Goal: Task Accomplishment & Management: Use online tool/utility

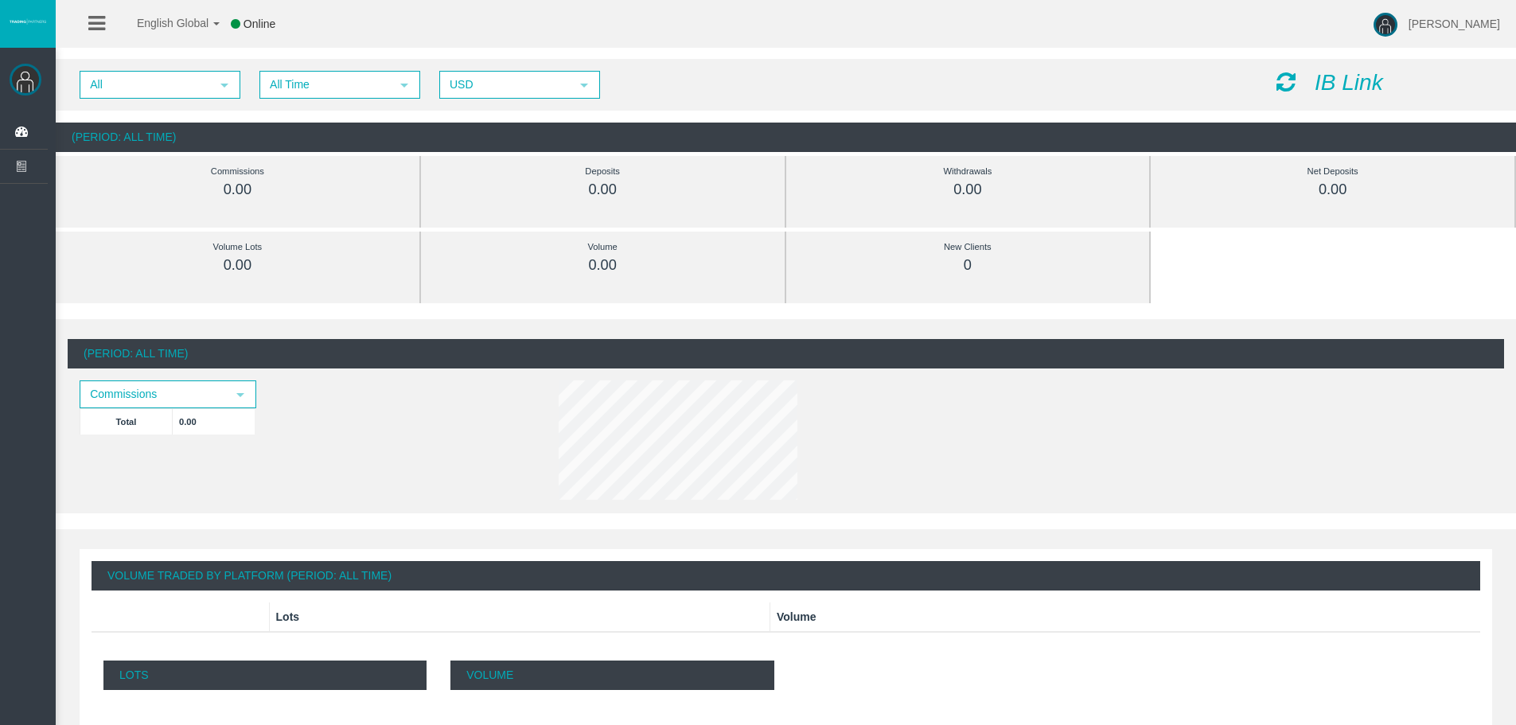
click at [1266, 82] on div "IB Link" at bounding box center [1384, 83] width 240 height 25
click at [1345, 84] on icon "IB Link" at bounding box center [1349, 82] width 68 height 25
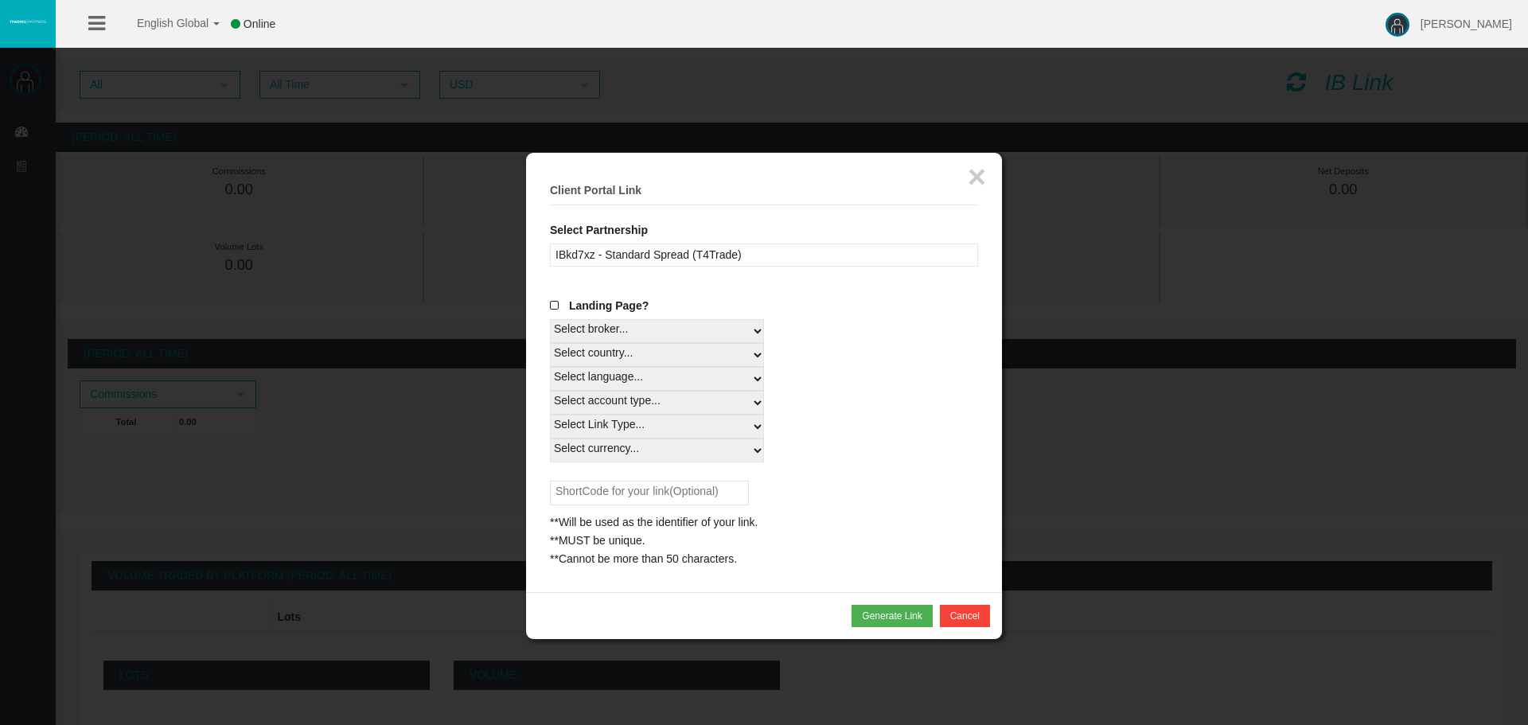
click at [557, 313] on label "Landing Page?" at bounding box center [599, 306] width 99 height 18
click at [0, 0] on input "Landing Page?" at bounding box center [0, 0] width 0 height 0
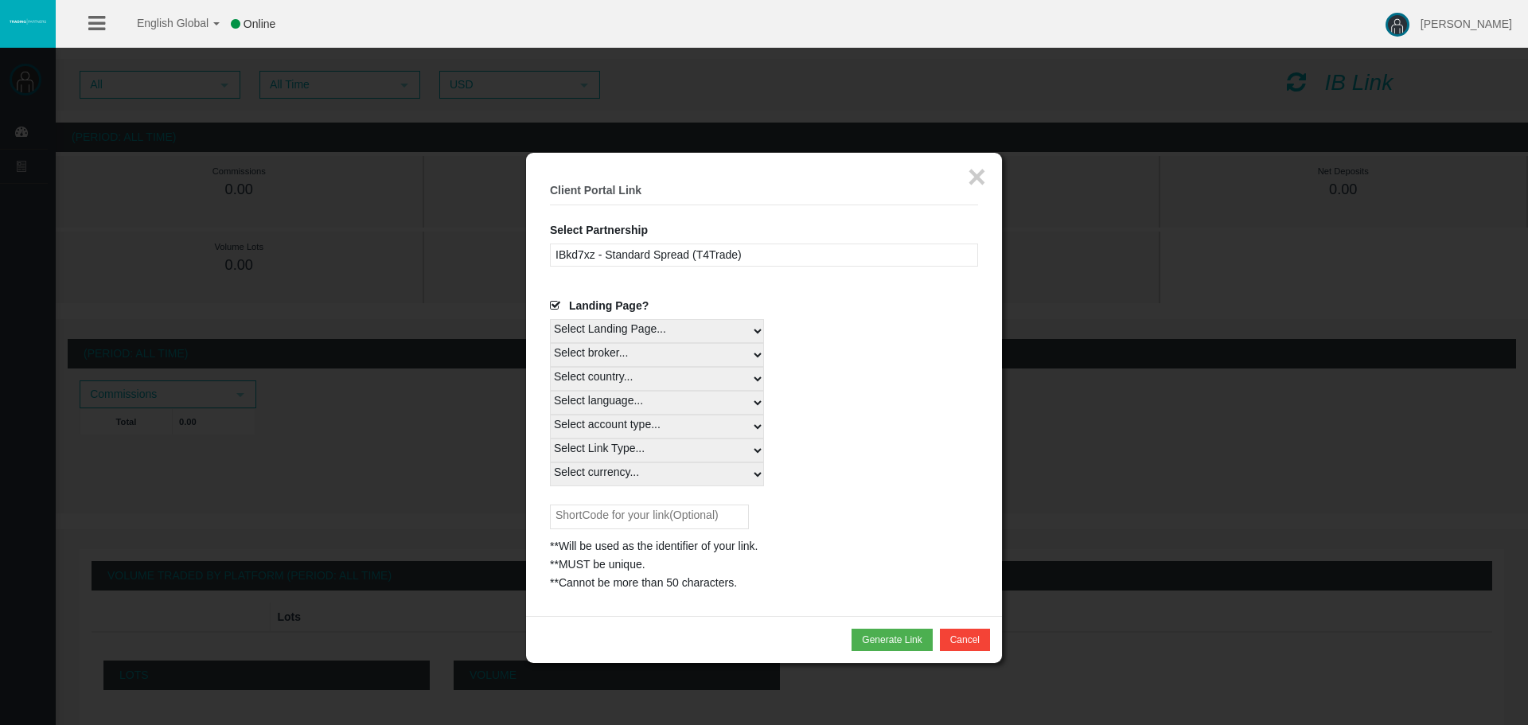
click at [555, 310] on span at bounding box center [558, 305] width 16 height 11
click at [0, 0] on input "Landing Page?" at bounding box center [0, 0] width 0 height 0
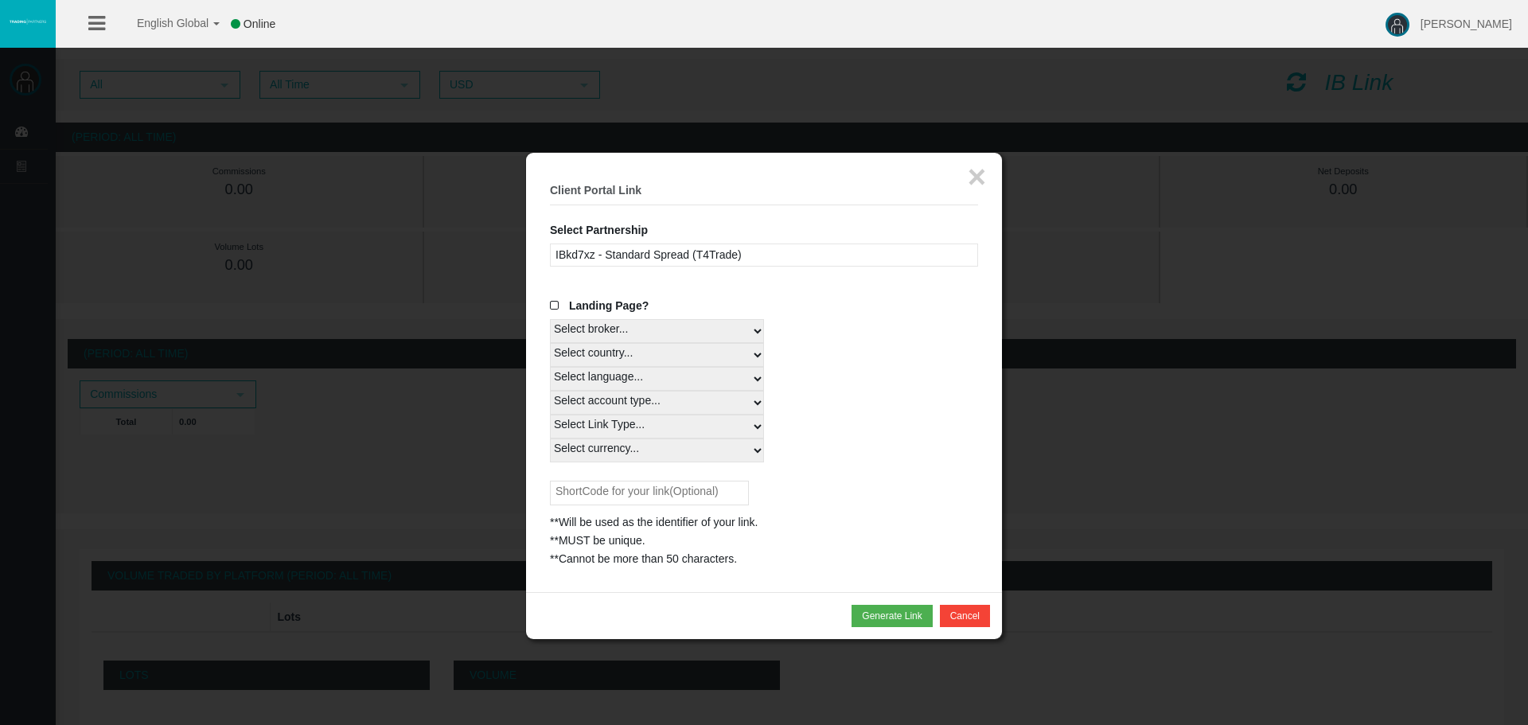
click at [710, 263] on div "IBkd7xz - Standard Spread (T4Trade)" at bounding box center [764, 254] width 428 height 23
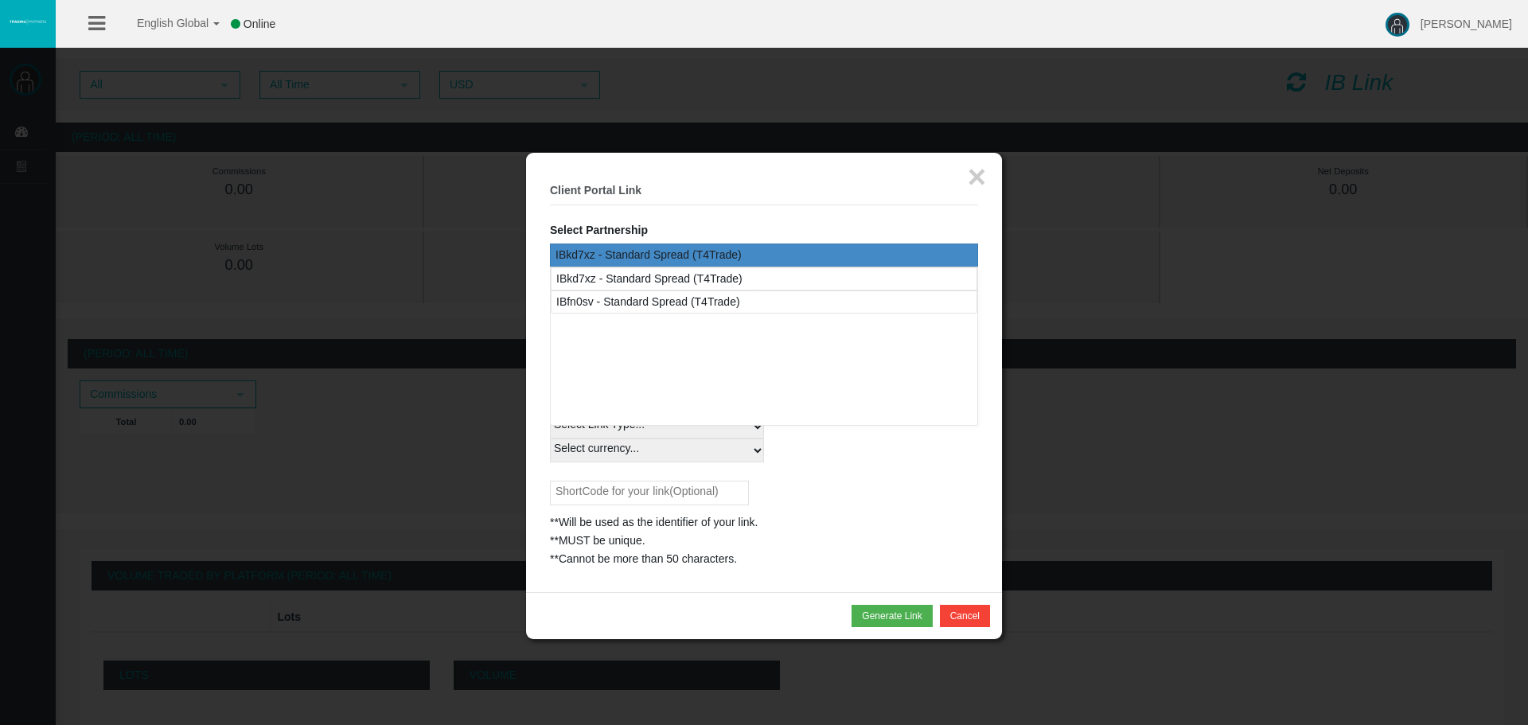
click at [744, 200] on legend "× Client Portal Link" at bounding box center [764, 191] width 428 height 29
click at [705, 205] on legend "× Client Portal Link" at bounding box center [764, 191] width 428 height 29
click at [702, 174] on div "× Client Portal Link Select Partnership IBkd7xz - Standard Spread (T4Trade) IBf…" at bounding box center [764, 372] width 476 height 439
click at [660, 251] on div "IBkd7xz - Standard Spread (T4Trade)" at bounding box center [764, 254] width 428 height 23
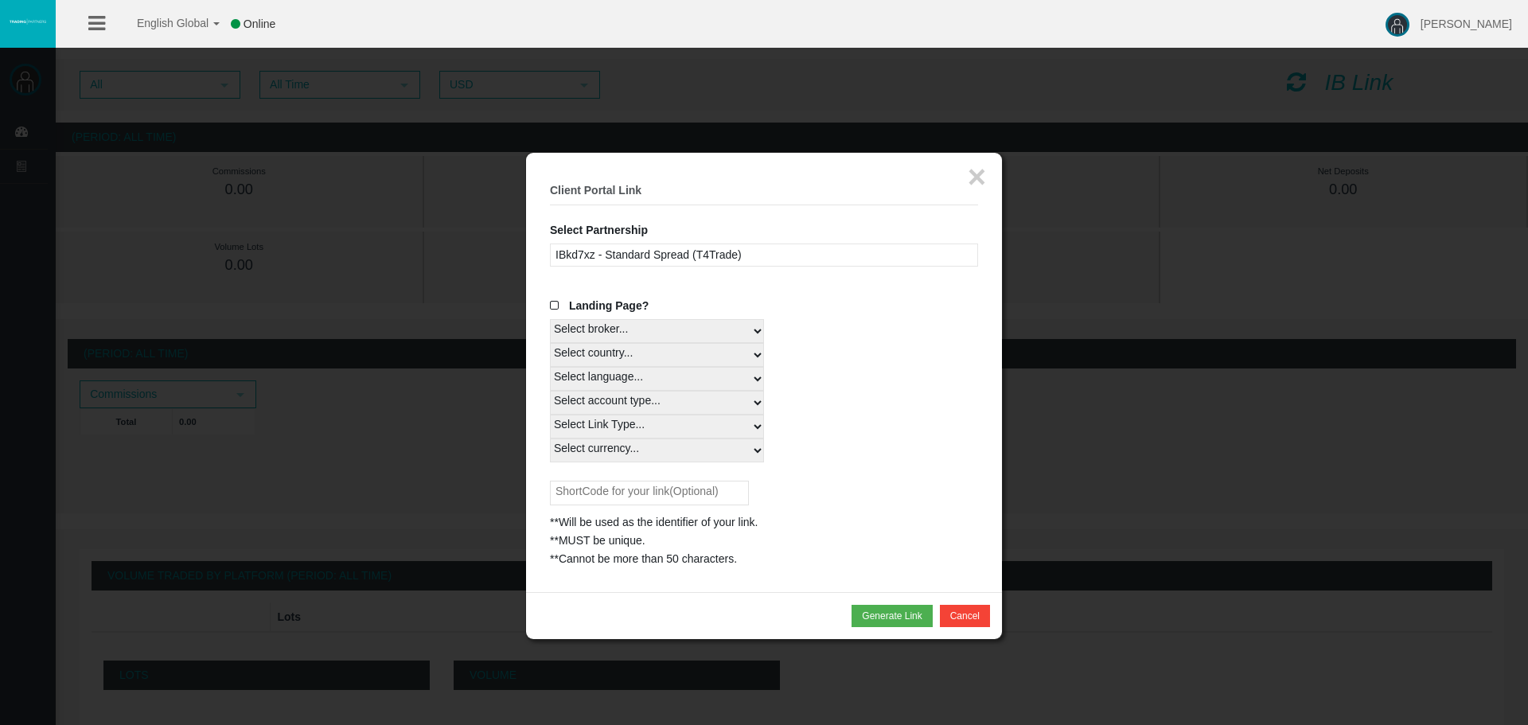
click at [551, 306] on span at bounding box center [558, 305] width 16 height 11
click at [0, 0] on input "Landing Page?" at bounding box center [0, 0] width 0 height 0
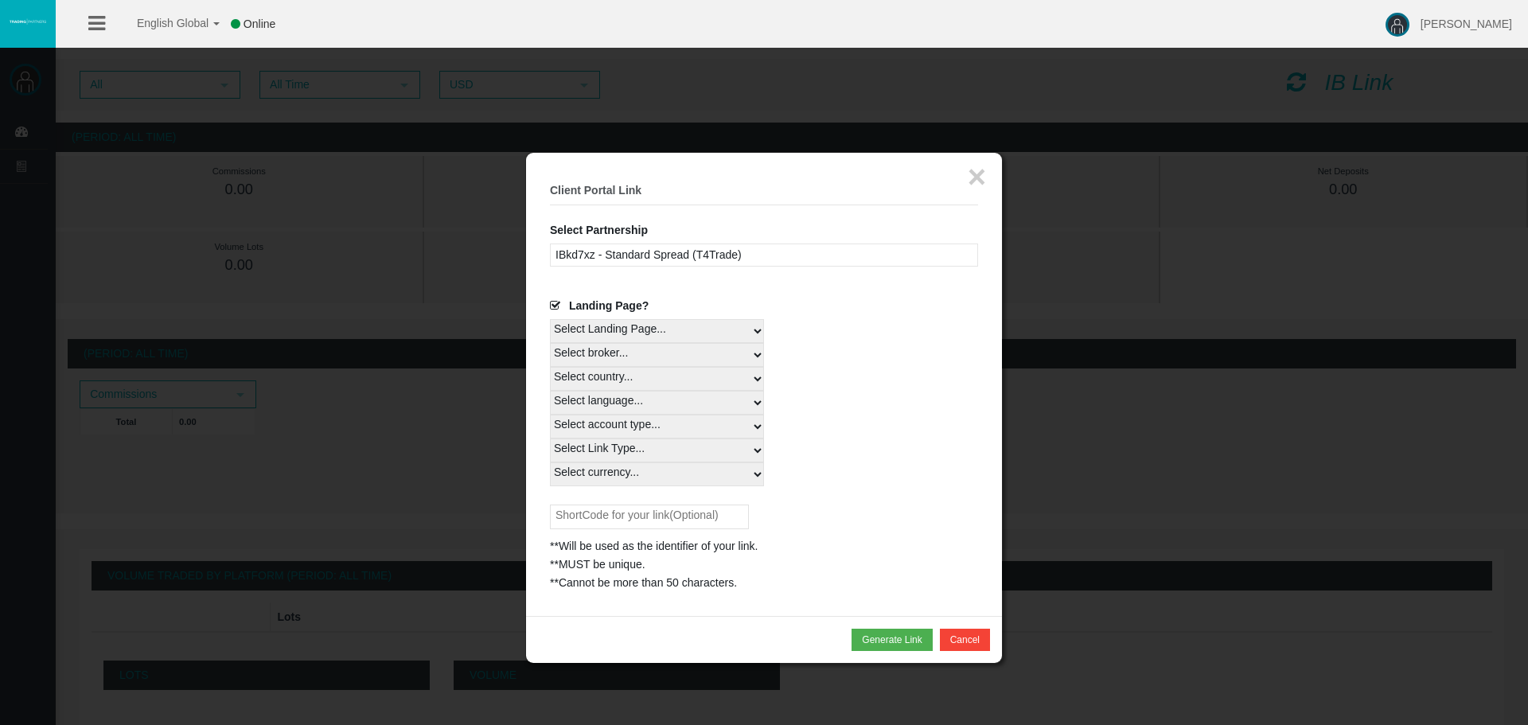
click at [559, 302] on span at bounding box center [558, 305] width 16 height 11
click at [0, 0] on input "Landing Page?" at bounding box center [0, 0] width 0 height 0
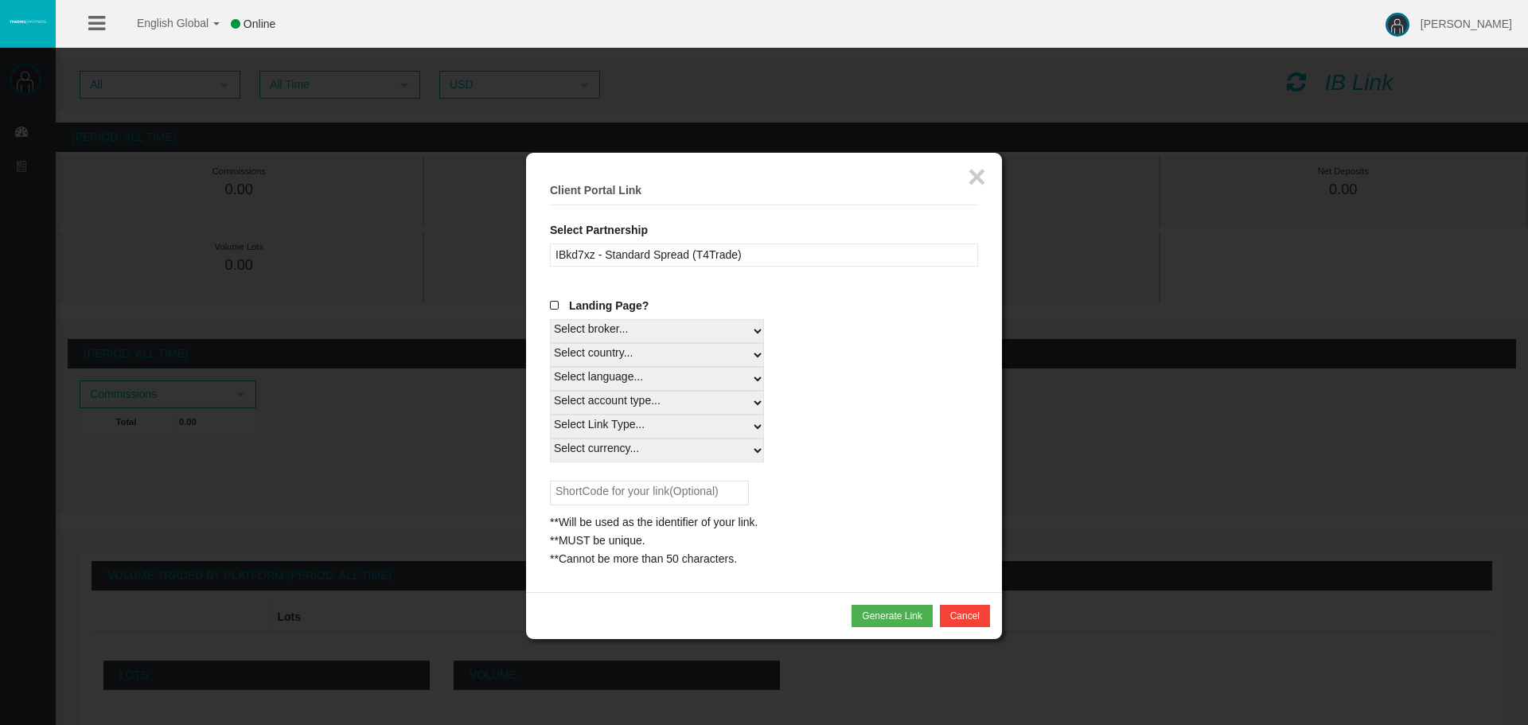
click at [559, 309] on span at bounding box center [558, 305] width 16 height 11
click at [0, 0] on input "Landing Page?" at bounding box center [0, 0] width 0 height 0
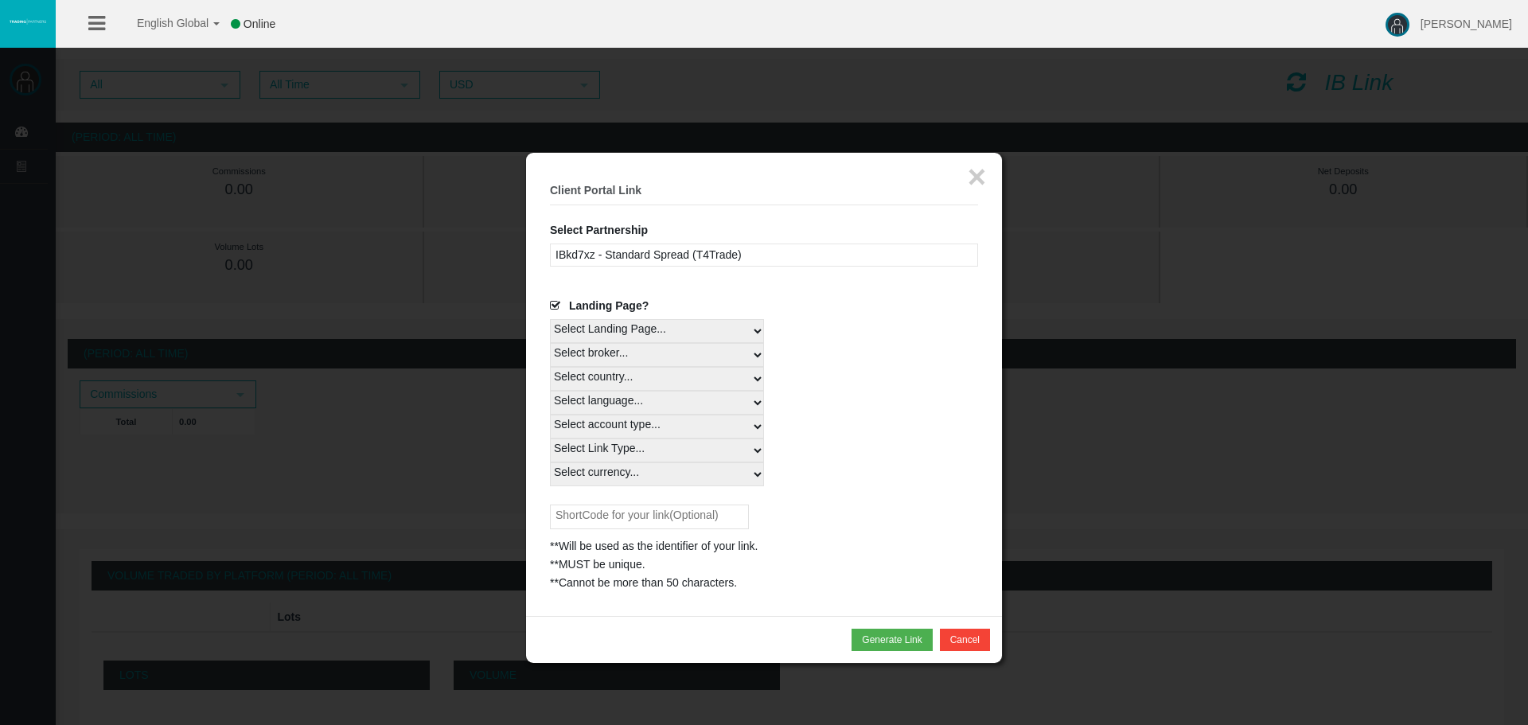
click at [559, 306] on span at bounding box center [558, 305] width 16 height 11
click at [0, 0] on input "Landing Page?" at bounding box center [0, 0] width 0 height 0
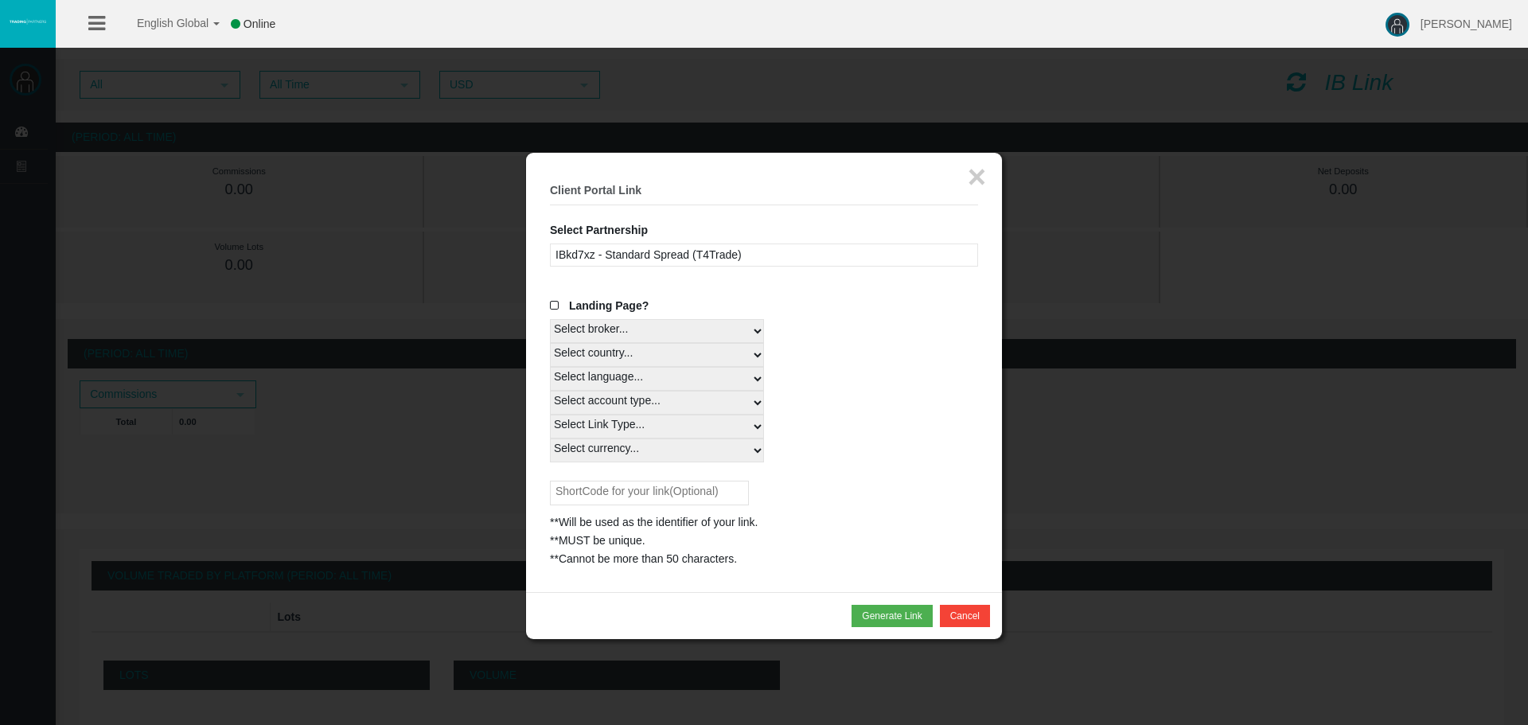
click at [612, 251] on div "IBkd7xz - Standard Spread (T4Trade)" at bounding box center [764, 254] width 428 height 23
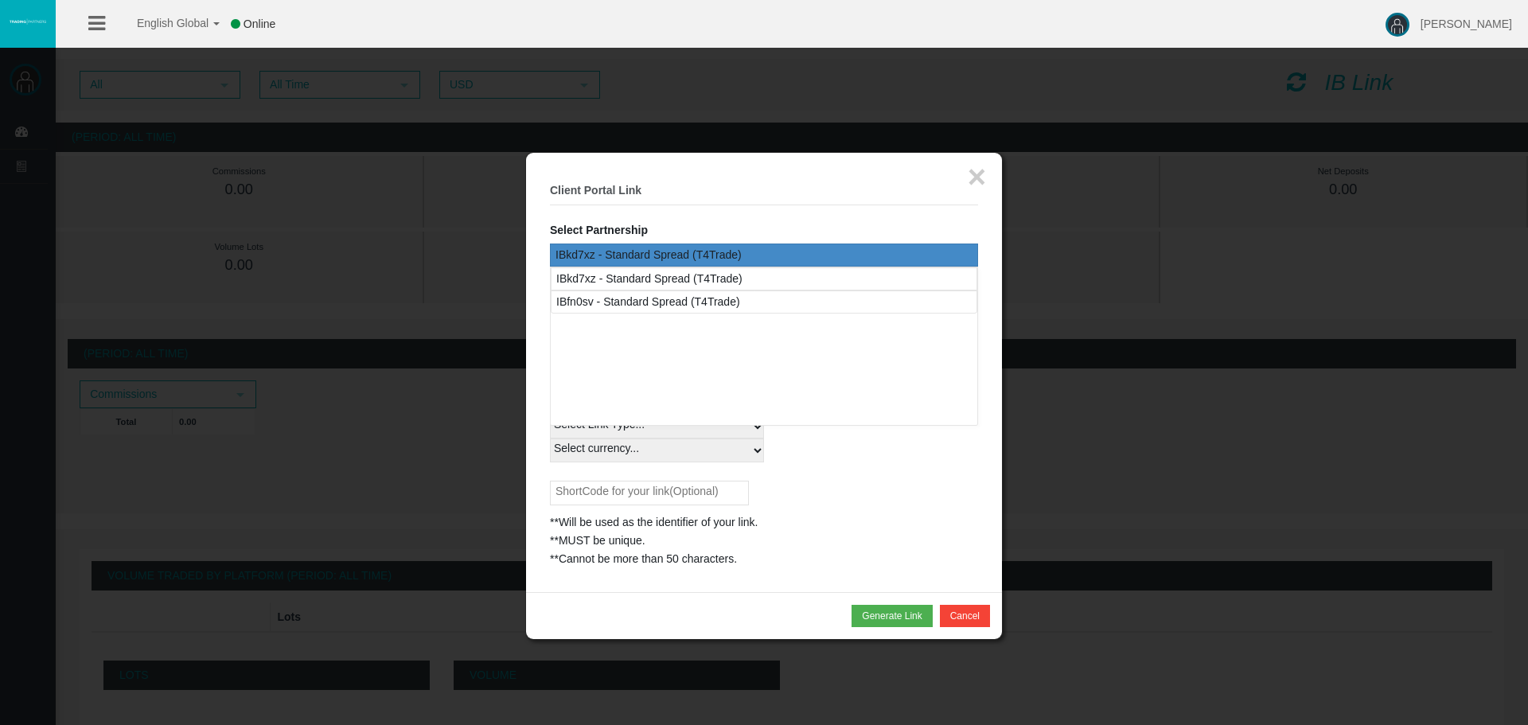
click at [633, 255] on div "IBkd7xz - Standard Spread (T4Trade)" at bounding box center [764, 254] width 428 height 23
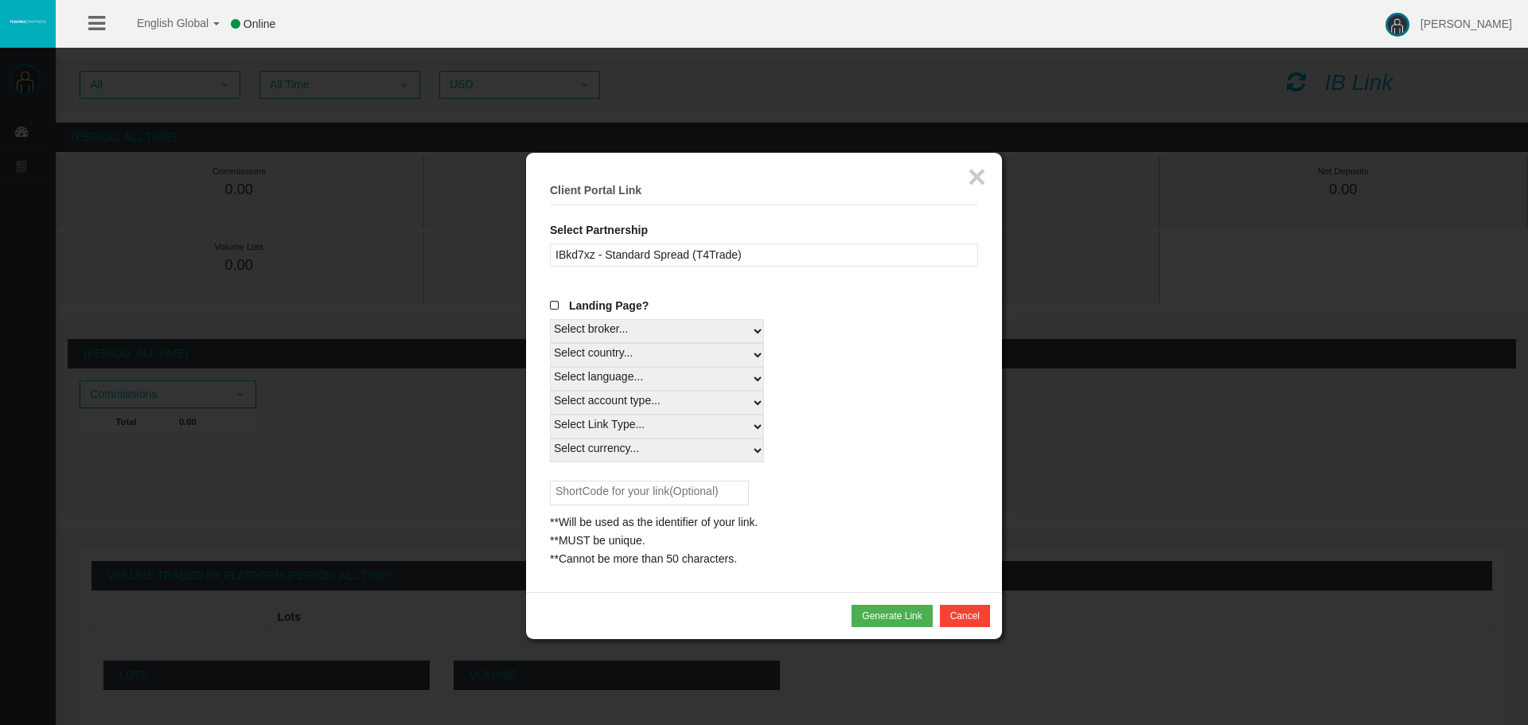
click at [601, 242] on fieldset "× Client Portal Link Select Partnership IBkd7xz - Standard Spread (T4Trade) IBf…" at bounding box center [764, 372] width 428 height 391
click at [602, 246] on div "IBkd7xz - Standard Spread (T4Trade)" at bounding box center [764, 254] width 428 height 23
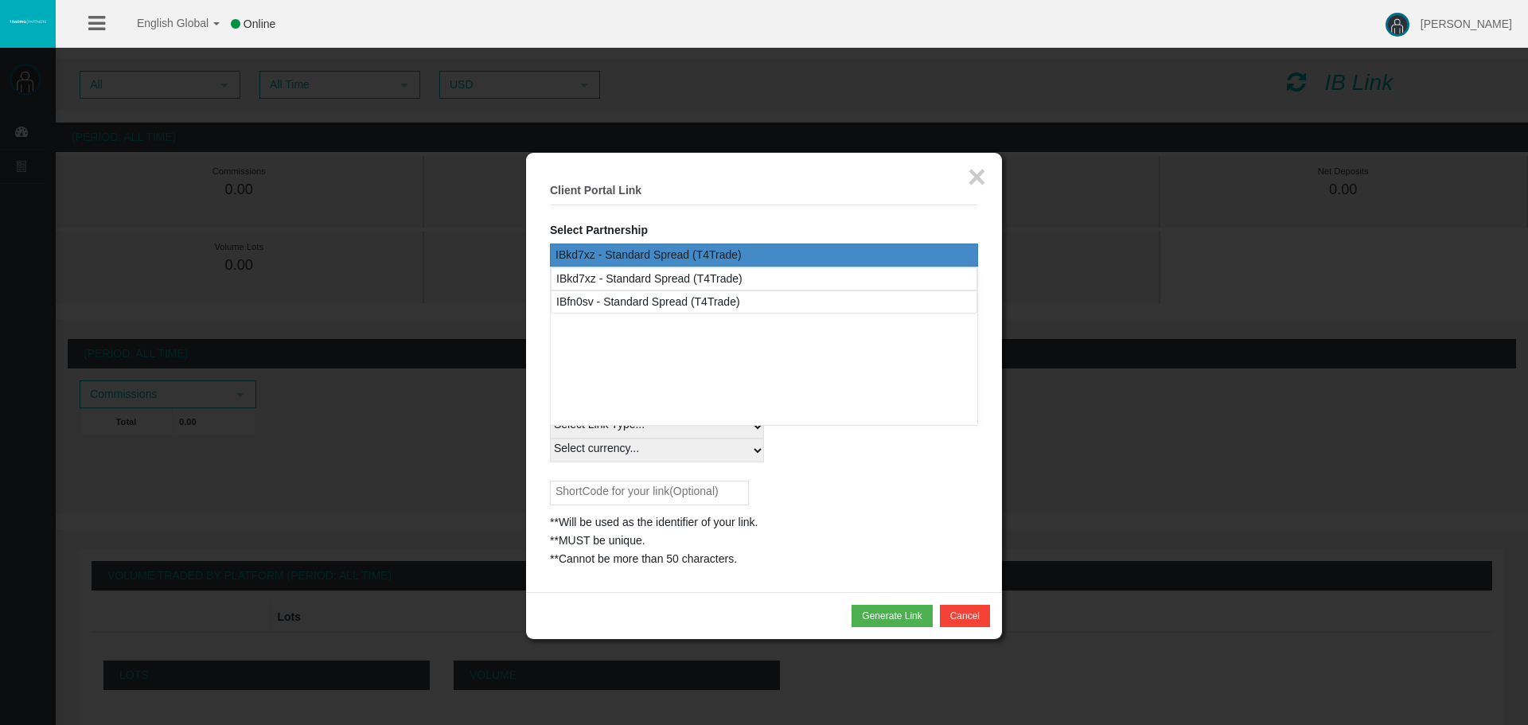
click at [603, 247] on div "IBkd7xz - Standard Spread (T4Trade)" at bounding box center [764, 254] width 428 height 23
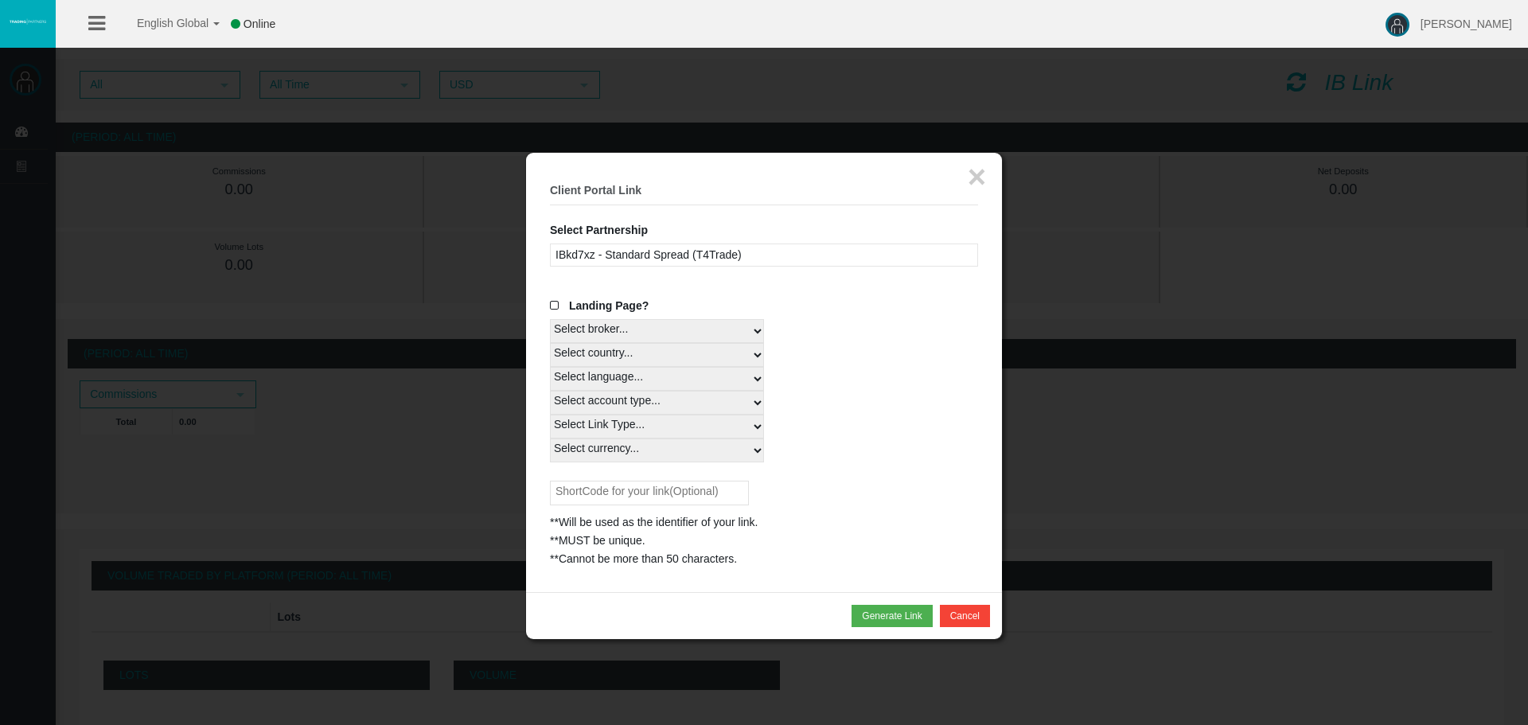
click at [559, 310] on span at bounding box center [558, 305] width 16 height 11
click at [0, 0] on input "Landing Page?" at bounding box center [0, 0] width 0 height 0
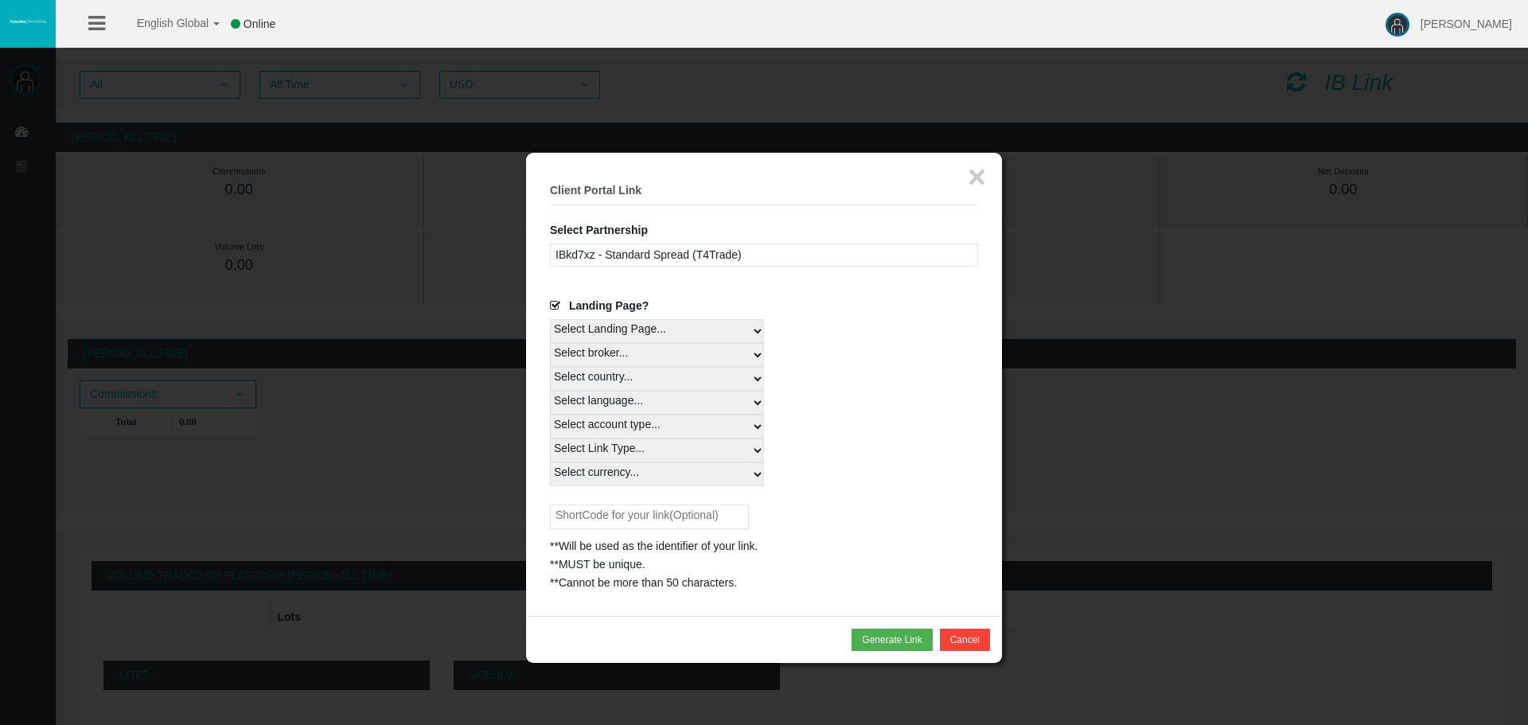
click at [558, 306] on span at bounding box center [558, 305] width 16 height 11
click at [0, 0] on input "Landing Page?" at bounding box center [0, 0] width 0 height 0
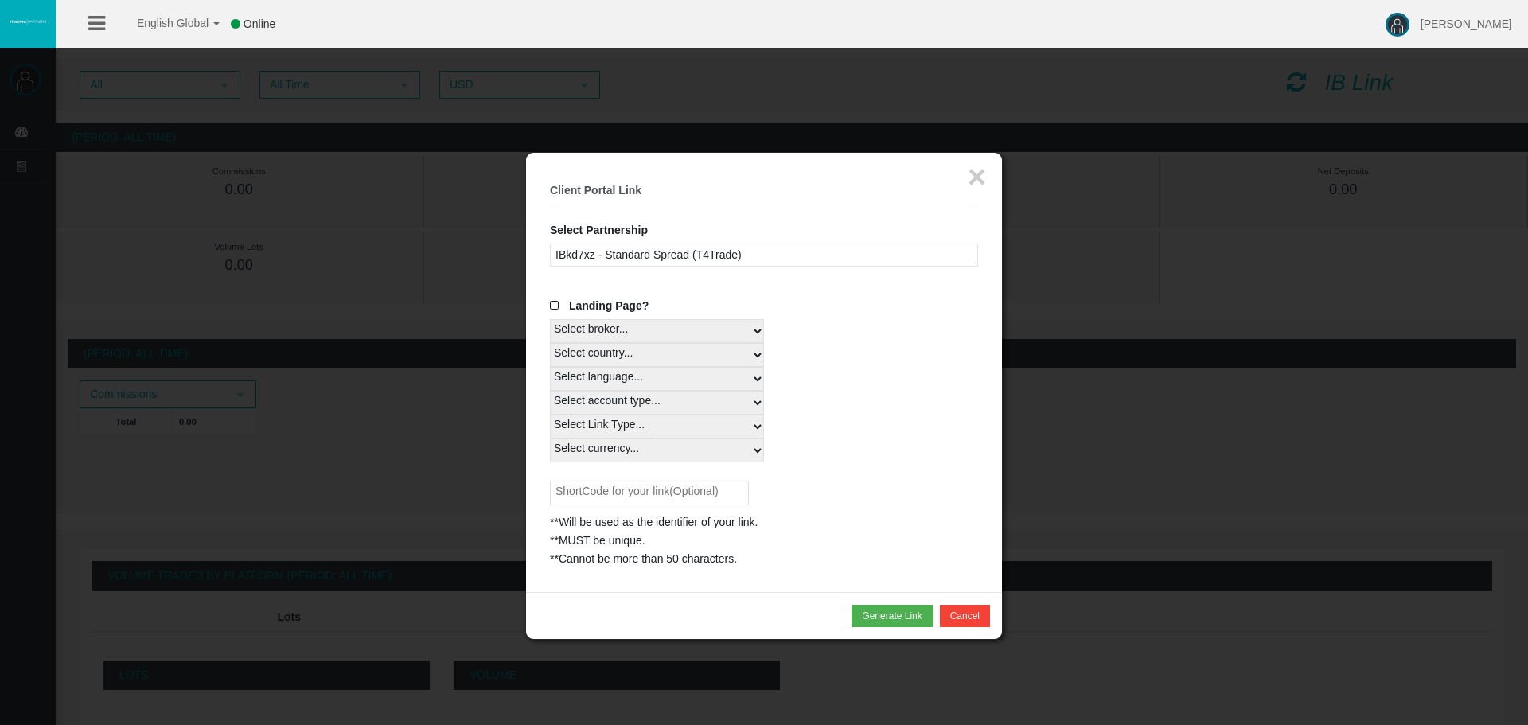
click at [551, 313] on label "Landing Page?" at bounding box center [599, 306] width 99 height 18
click at [0, 0] on input "Landing Page?" at bounding box center [0, 0] width 0 height 0
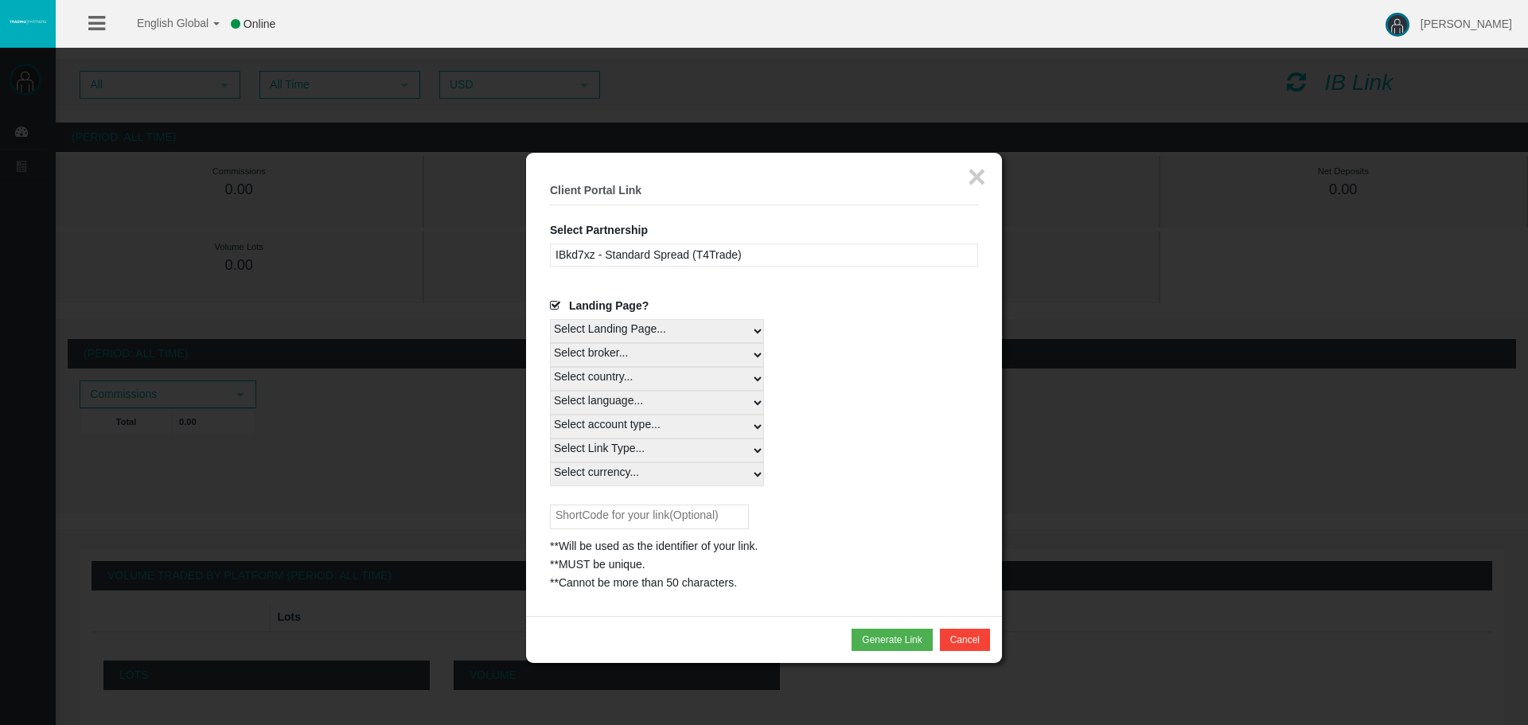
click at [582, 325] on select "Select Landing Page..." at bounding box center [657, 331] width 214 height 24
click at [550, 319] on select "Select Landing Page..." at bounding box center [657, 331] width 214 height 24
click at [612, 353] on select "Select broker... T4Trade" at bounding box center [657, 355] width 214 height 24
click at [550, 343] on select "Select broker... T4Trade" at bounding box center [657, 355] width 214 height 24
click at [612, 339] on select "Select Landing Page..." at bounding box center [657, 331] width 214 height 24
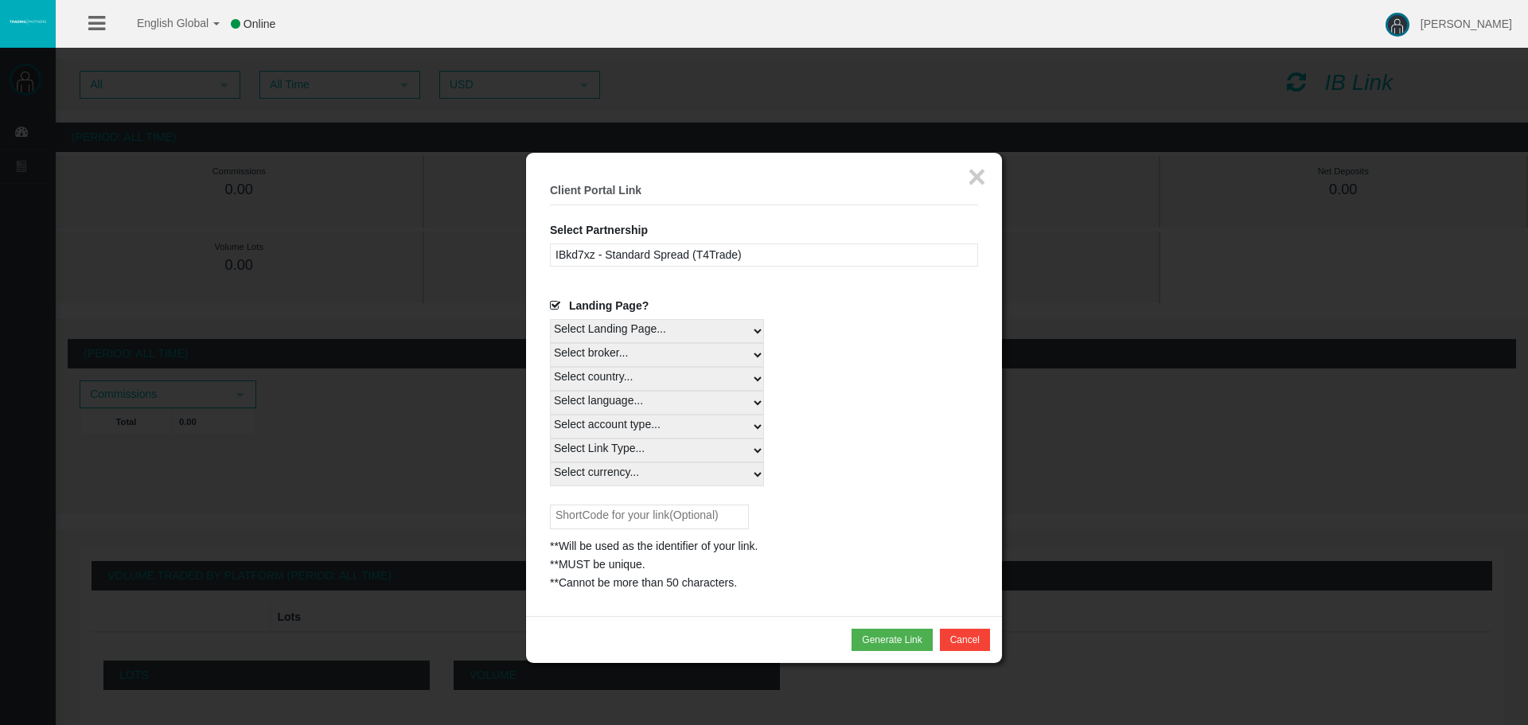
click at [613, 334] on select "Select Landing Page..." at bounding box center [657, 331] width 214 height 24
click at [619, 377] on select "Select country... Rest of the World" at bounding box center [657, 379] width 214 height 24
click at [550, 367] on select "Select country... Rest of the World" at bounding box center [657, 379] width 214 height 24
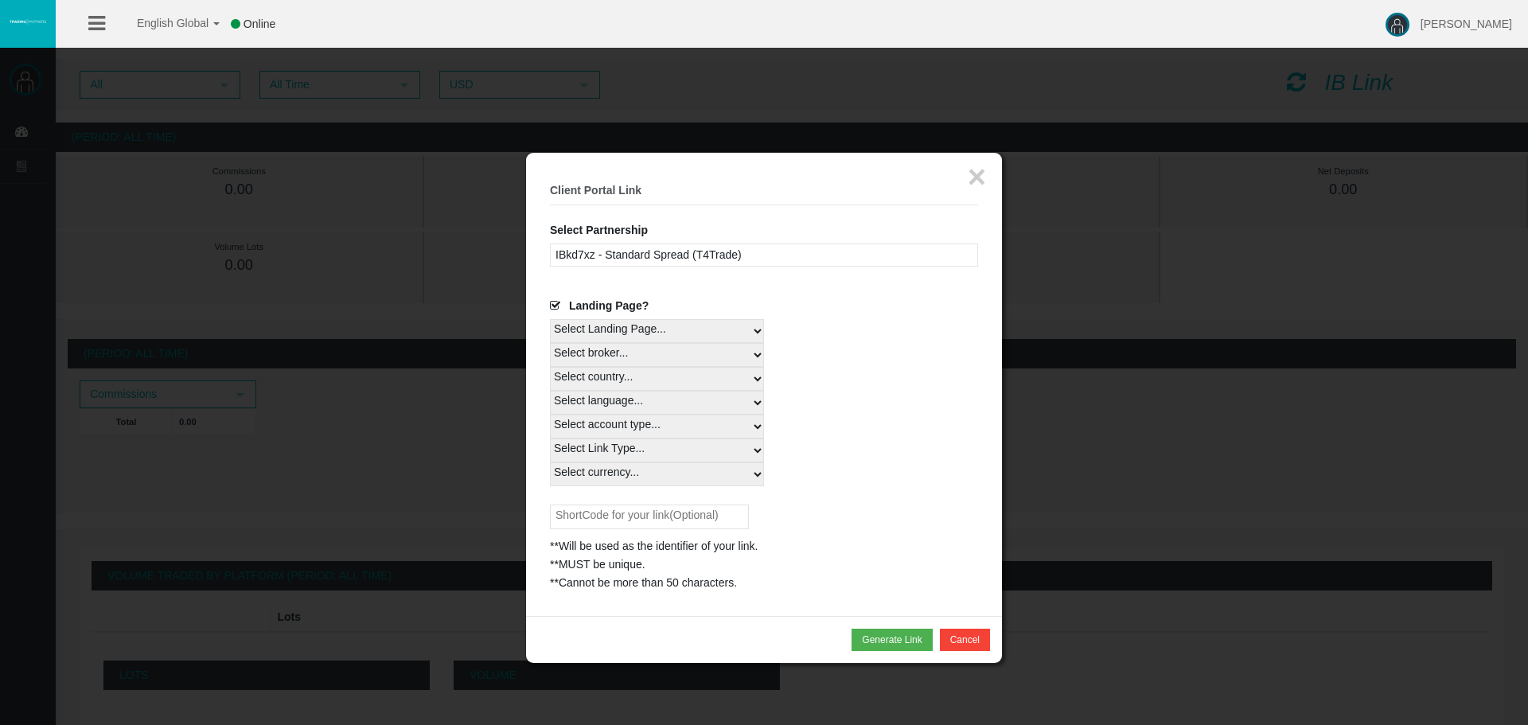
click at [619, 378] on select "Select country... Rest of the World" at bounding box center [657, 379] width 214 height 24
select select
click at [550, 367] on select "Select country... Rest of the World" at bounding box center [657, 379] width 214 height 24
click at [629, 397] on select "Select language... English Japanese Chinese Portuguese Spanish Czech German Fre…" at bounding box center [657, 403] width 214 height 24
select select
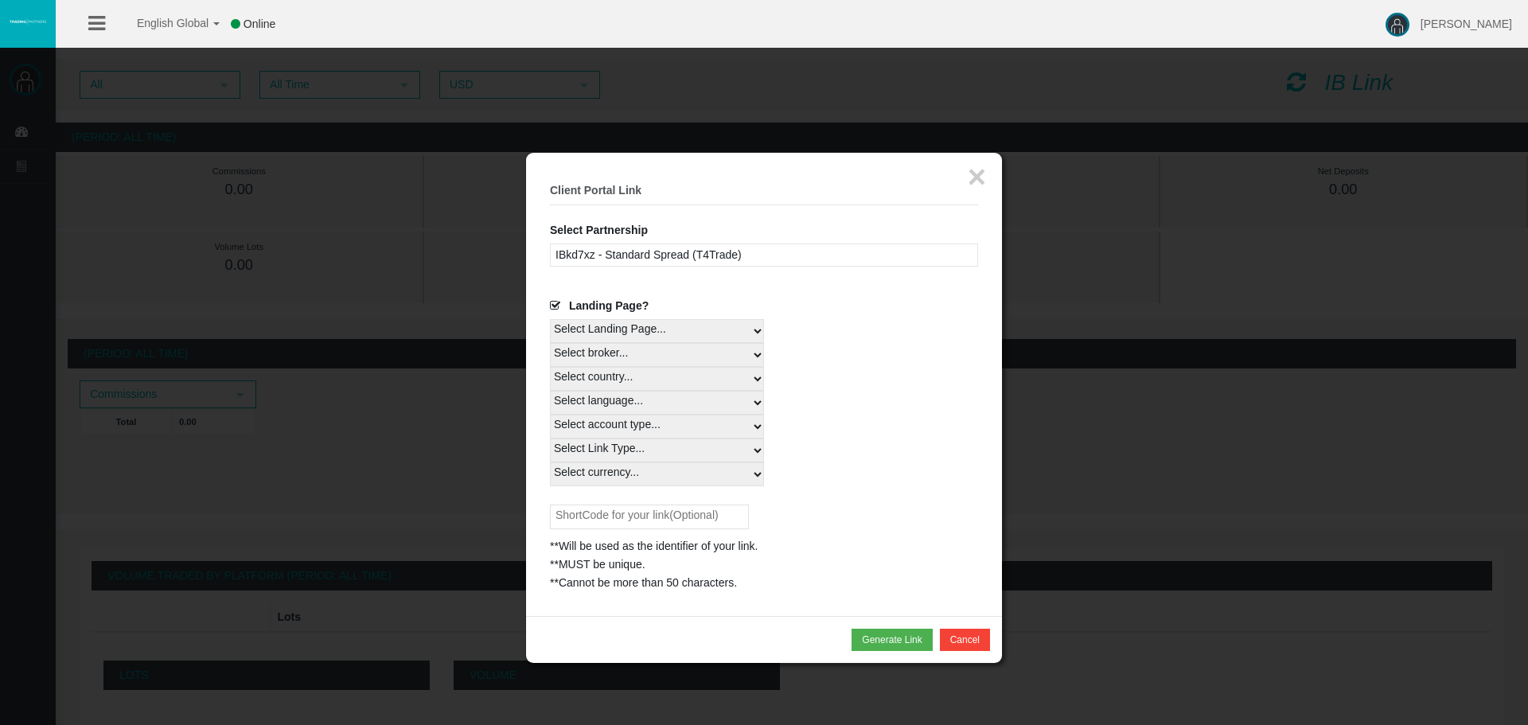
click at [550, 391] on select "Select language... English Japanese Chinese Portuguese Spanish Czech German Fre…" at bounding box center [657, 403] width 214 height 24
click at [627, 430] on select "Select account type... All Platforms Trade Copy MT4 LiveFloatingSpreadAccount M…" at bounding box center [657, 427] width 214 height 24
select select
click at [550, 415] on select "Select account type... All Platforms Trade Copy MT4 LiveFloatingSpreadAccount M…" at bounding box center [657, 427] width 214 height 24
click at [621, 430] on select "Select account type... All Platforms Trade Copy MT4 LiveFloatingSpreadAccount M…" at bounding box center [657, 427] width 214 height 24
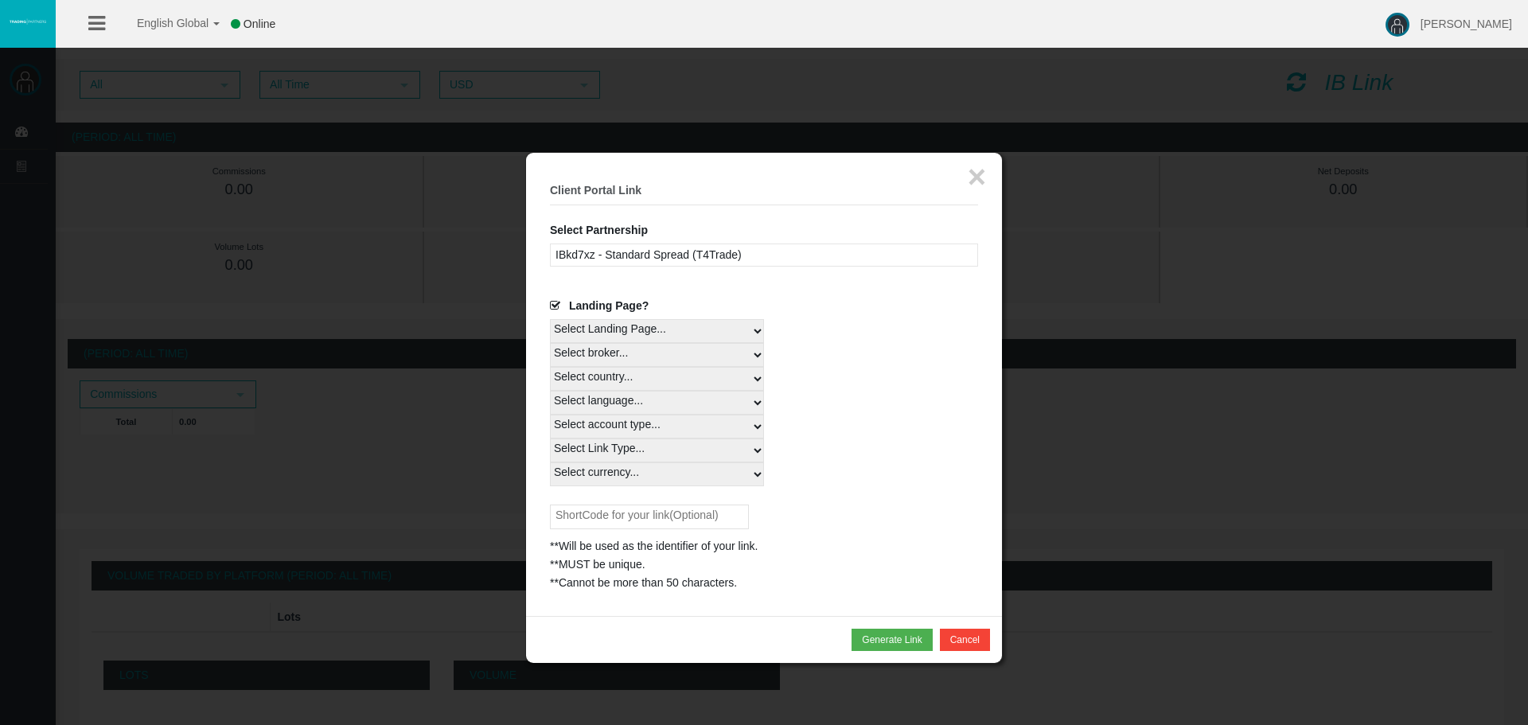
click at [621, 430] on select "Select account type... All Platforms Trade Copy MT4 LiveFloatingSpreadAccount M…" at bounding box center [657, 427] width 214 height 24
click at [613, 458] on select "Select Link Type... Real" at bounding box center [657, 450] width 214 height 24
select select "Real"
click at [550, 438] on select "Select Link Type... Real" at bounding box center [657, 450] width 214 height 24
click at [610, 463] on select "Select currency... All Currencies" at bounding box center [657, 474] width 214 height 24
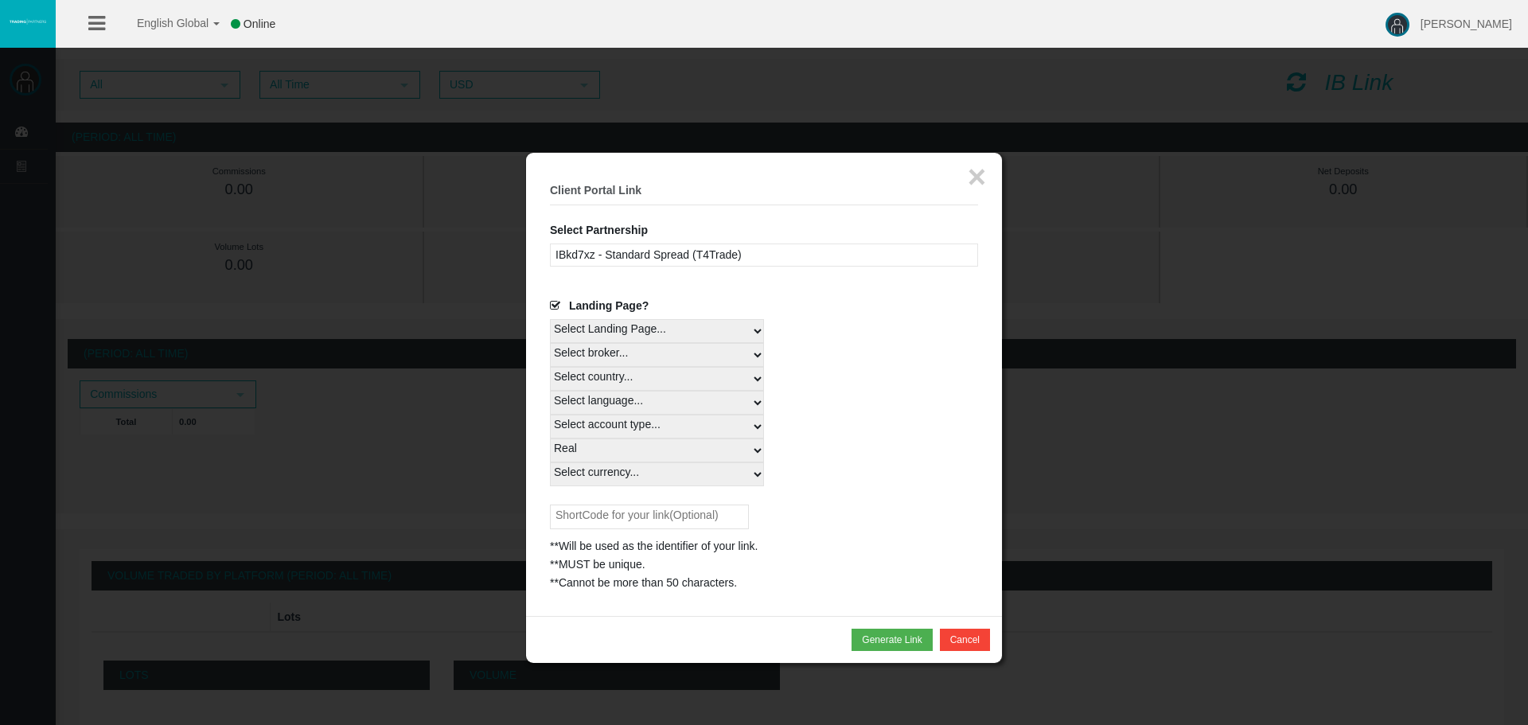
select select "All Currencies"
click at [550, 462] on select "Select currency... All Currencies" at bounding box center [657, 474] width 214 height 24
click at [622, 516] on input "text" at bounding box center [649, 516] width 199 height 25
click at [914, 638] on button "Generate Link" at bounding box center [891, 640] width 80 height 22
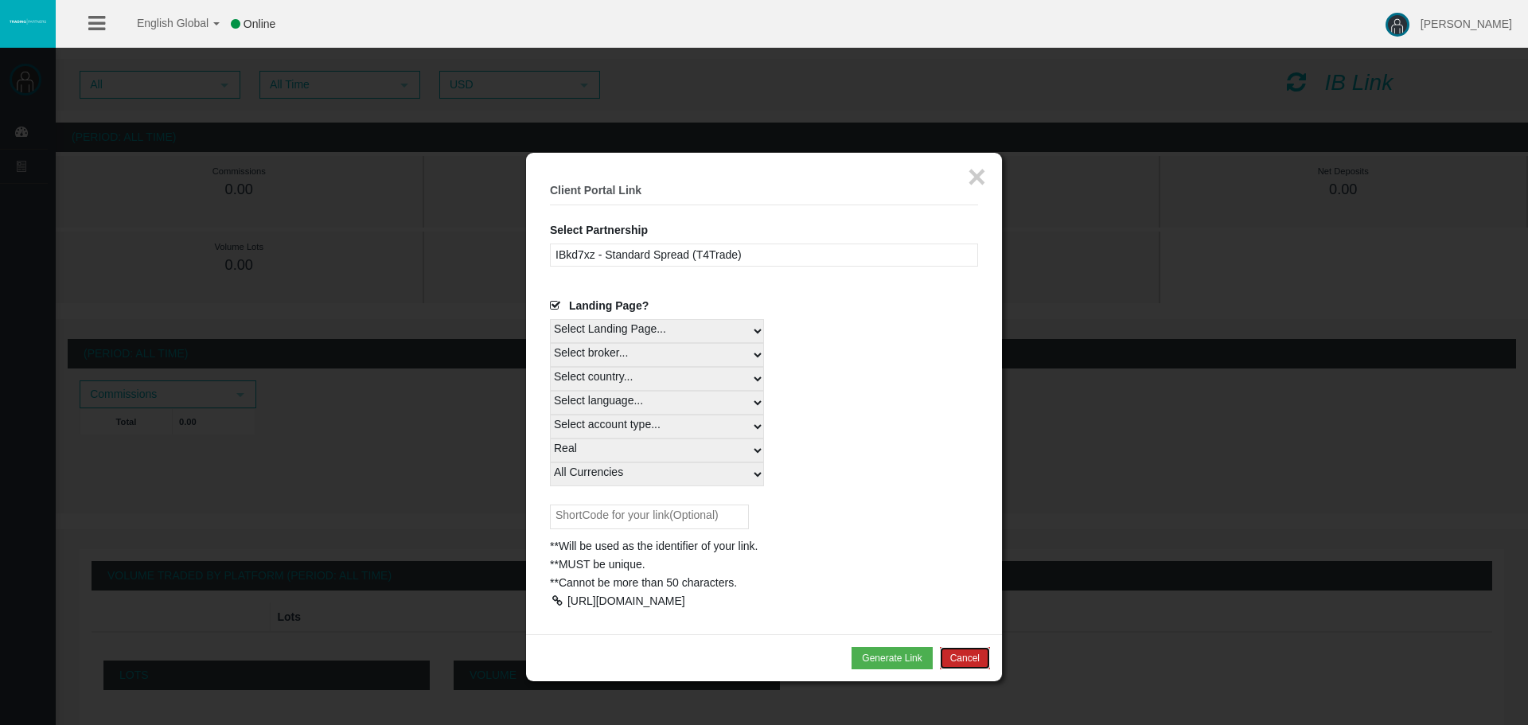
click at [947, 669] on button "Cancel" at bounding box center [965, 658] width 50 height 22
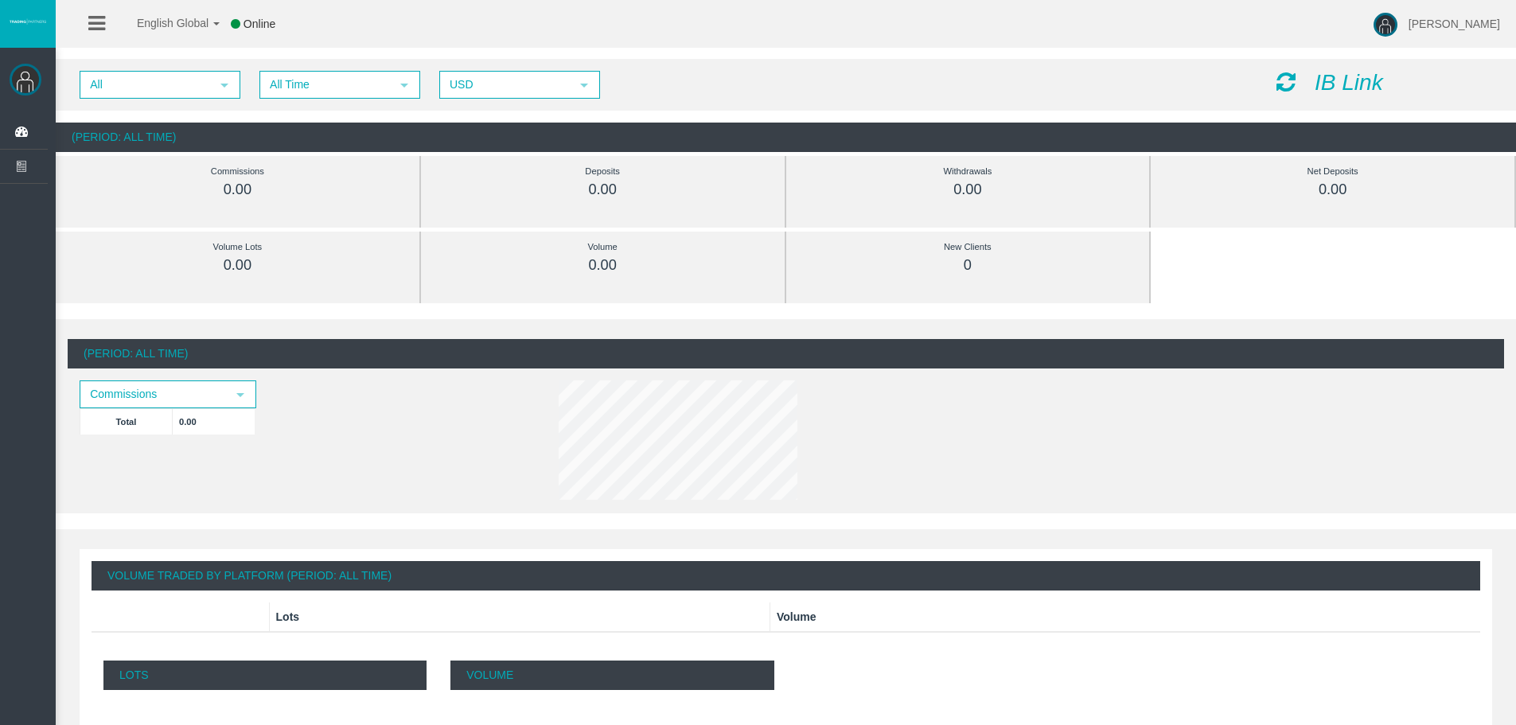
click at [1377, 61] on div "All select All Time select 5 USD select USD IB Link" at bounding box center [786, 85] width 1460 height 52
click at [1370, 95] on div "All select All Time select 5 USD select USD IB Link" at bounding box center [786, 85] width 1460 height 52
click at [1364, 83] on icon "IB Link" at bounding box center [1349, 82] width 68 height 25
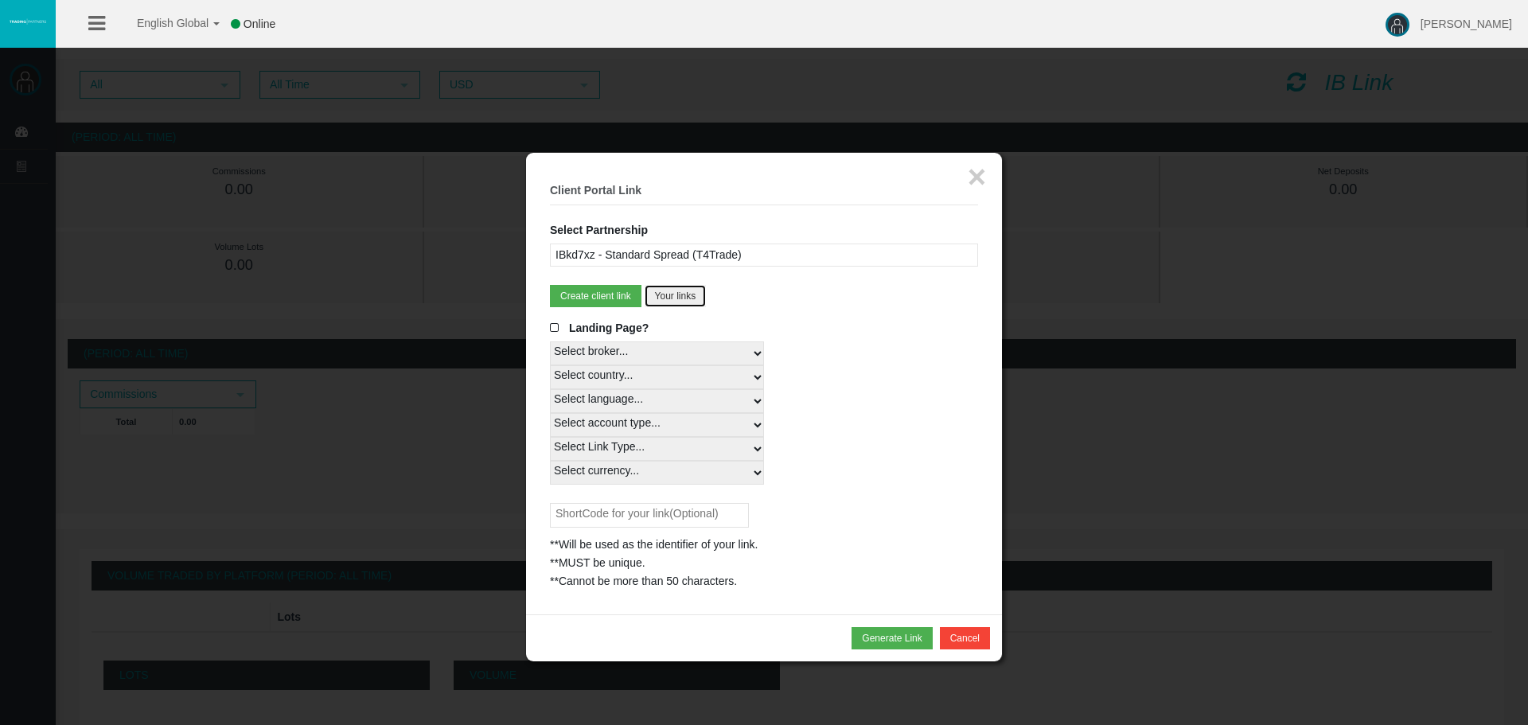
click at [689, 298] on button "Your links" at bounding box center [676, 296] width 62 height 22
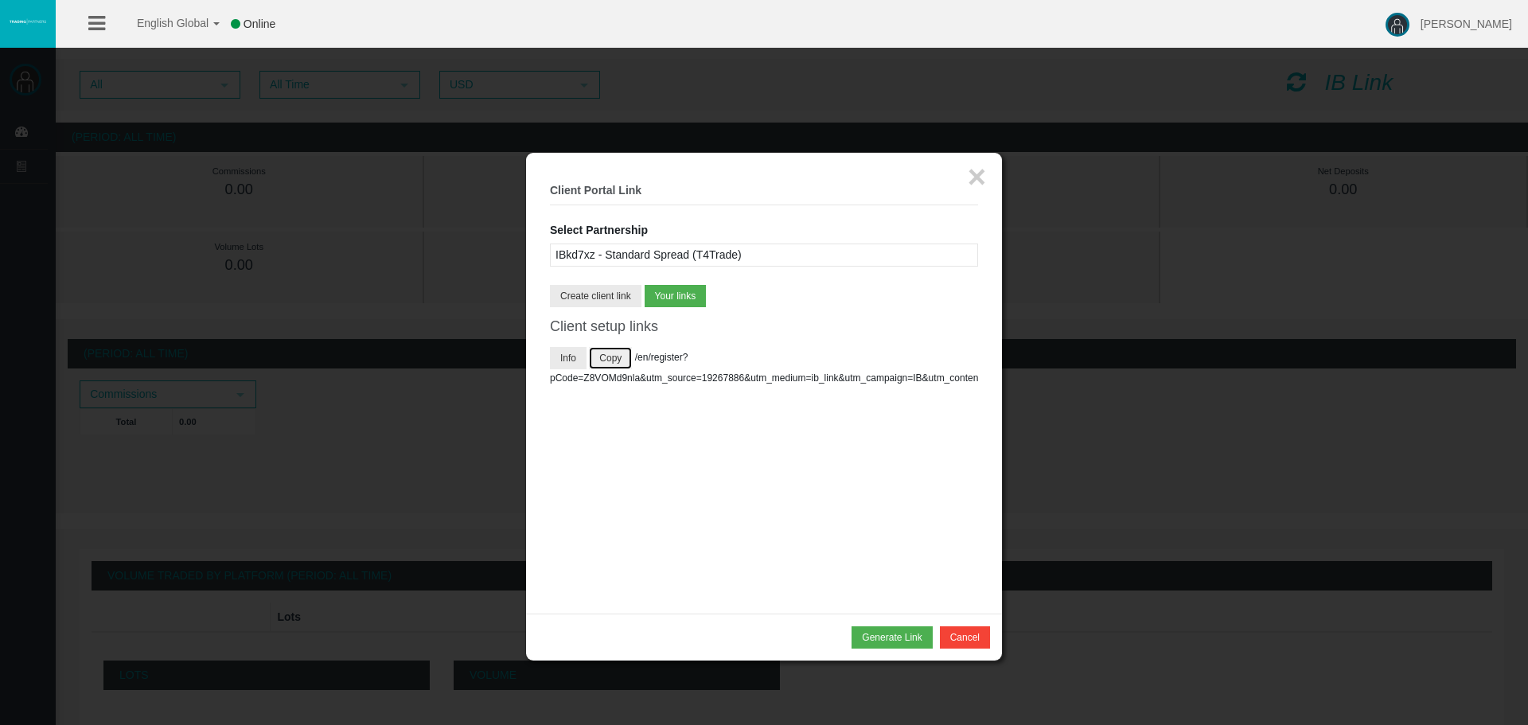
click at [614, 365] on button "Copy" at bounding box center [610, 358] width 43 height 22
click at [574, 356] on button "Info" at bounding box center [568, 358] width 37 height 22
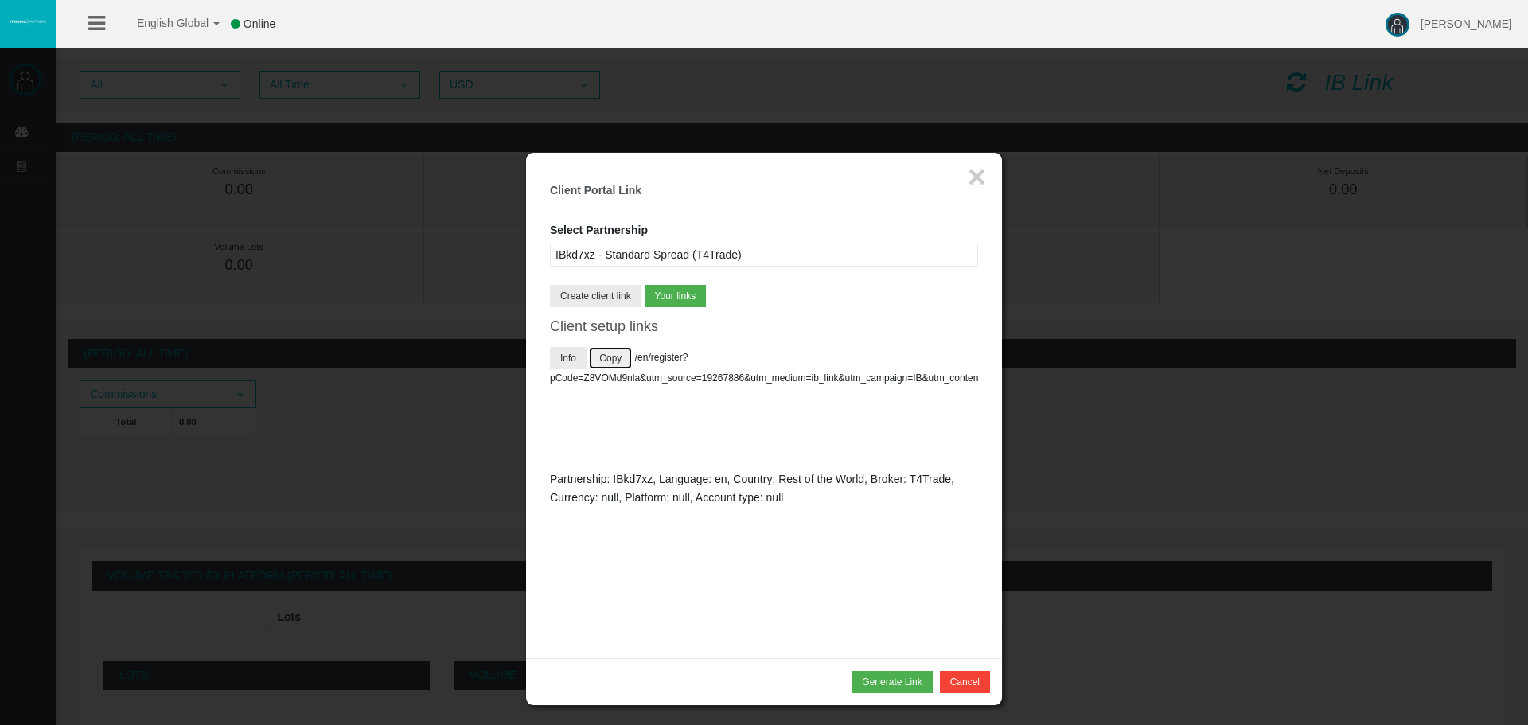
click at [612, 355] on button "Copy" at bounding box center [610, 358] width 43 height 22
click at [896, 676] on button "Generate Link" at bounding box center [891, 682] width 80 height 22
click at [624, 308] on fieldset "× Client Portal Link Select Partnership IBkd7xz - Standard Spread (T4Trade) IBf…" at bounding box center [764, 406] width 428 height 458
click at [624, 304] on button "Create client link" at bounding box center [596, 296] width 92 height 22
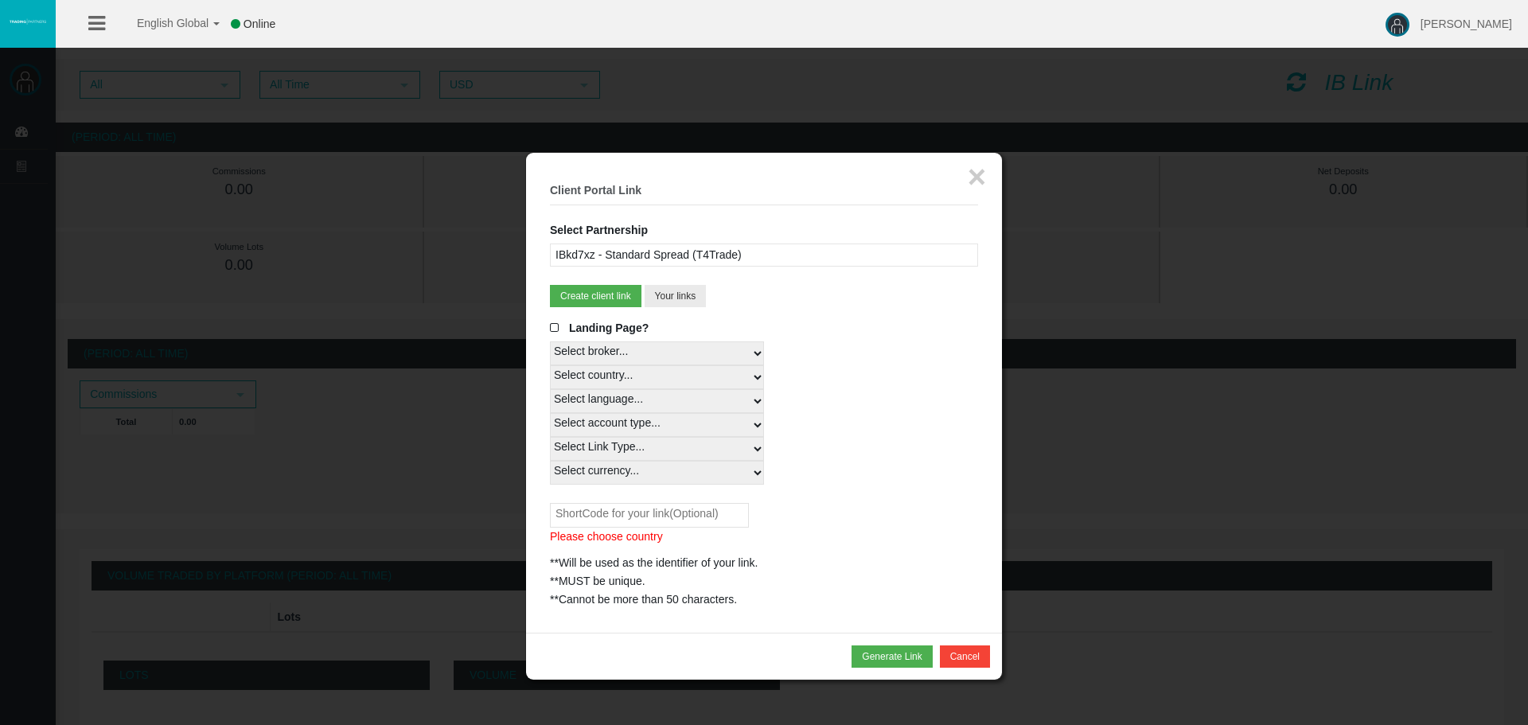
click at [631, 499] on div "Landing Page? Select broker... T4Trade Select country... Rest of the World Sele…" at bounding box center [764, 464] width 428 height 290
click at [641, 504] on input "text" at bounding box center [649, 515] width 199 height 25
click at [676, 300] on button "Your links" at bounding box center [676, 296] width 62 height 22
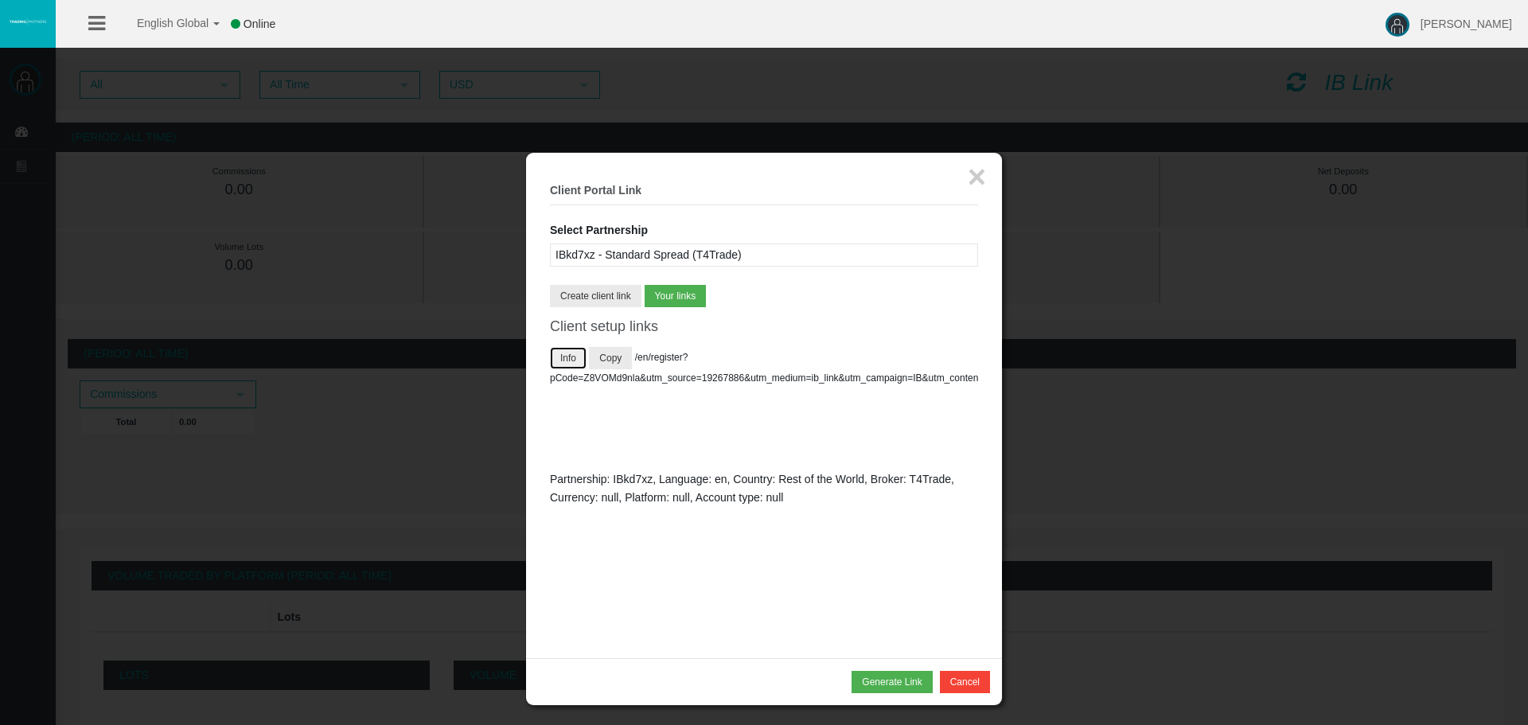
click at [551, 358] on button "Info" at bounding box center [568, 358] width 37 height 22
click at [565, 354] on button "Info" at bounding box center [568, 358] width 37 height 22
click at [982, 174] on button "×" at bounding box center [977, 177] width 18 height 32
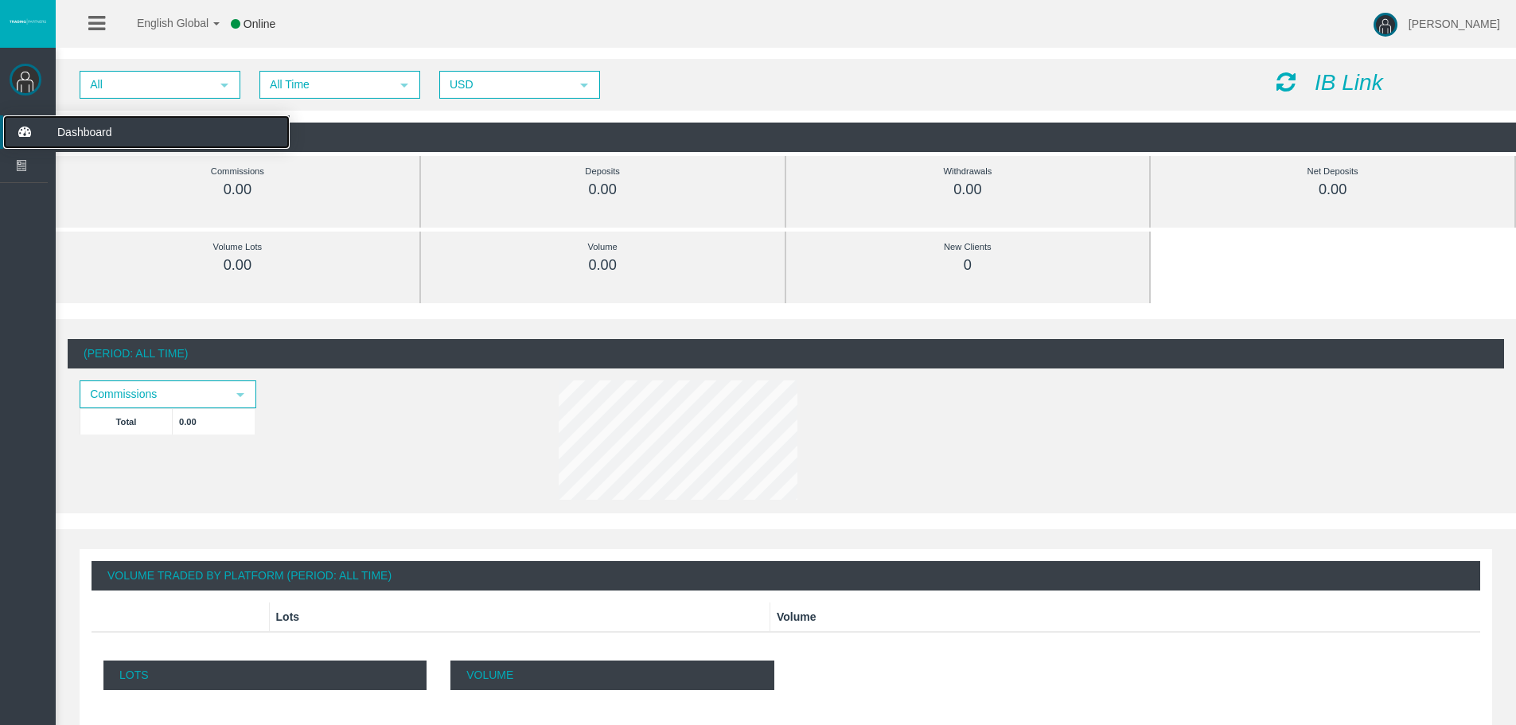
click at [16, 121] on icon at bounding box center [24, 131] width 42 height 33
click at [95, 133] on span "Dashboard" at bounding box center [123, 131] width 156 height 33
click at [1336, 78] on icon "IB Link" at bounding box center [1349, 82] width 68 height 25
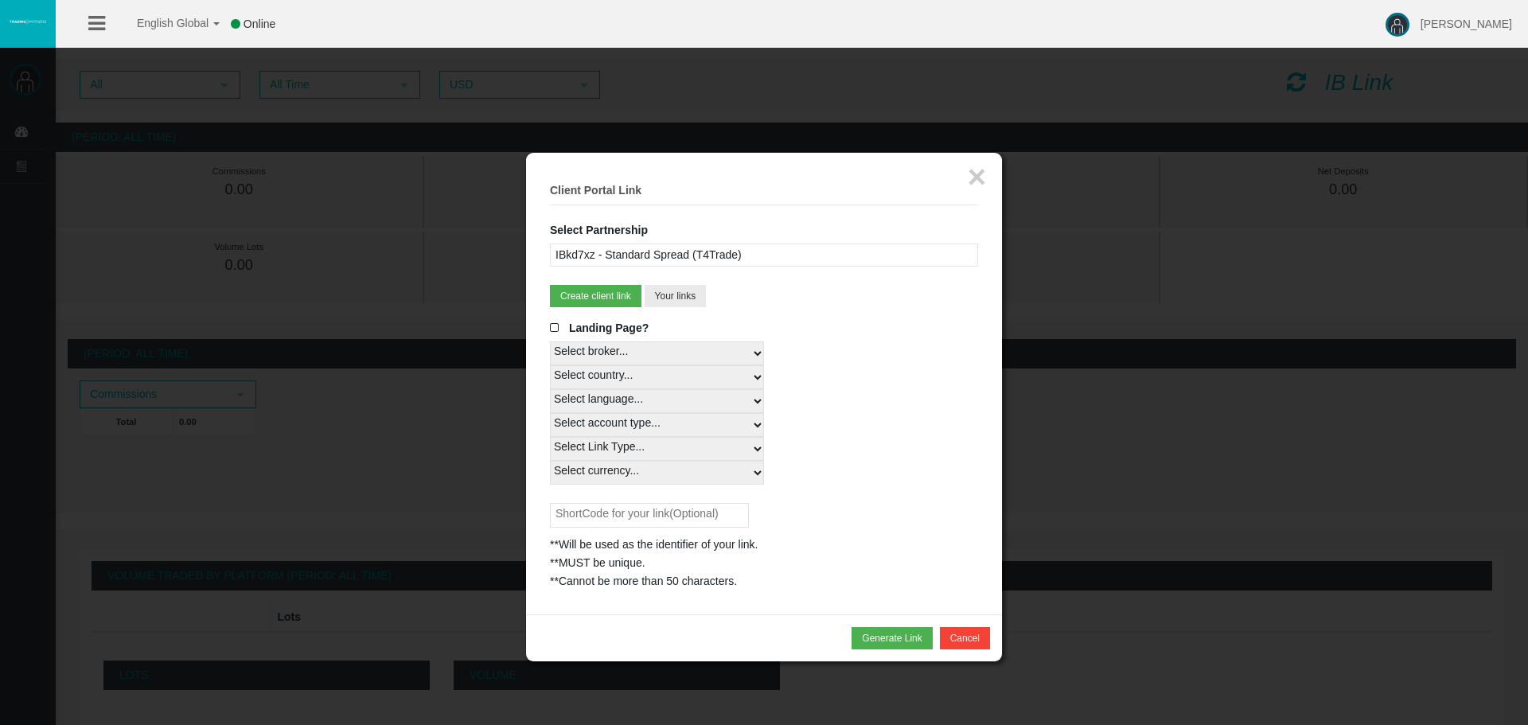
click at [650, 349] on select "Select broker... T4Trade" at bounding box center [657, 353] width 214 height 24
click at [649, 361] on select "Select broker... T4Trade" at bounding box center [657, 353] width 214 height 24
click at [652, 395] on select "Select language... English Japanese Chinese Portuguese Spanish Czech German Fre…" at bounding box center [657, 401] width 214 height 24
click at [653, 387] on select "Select country... Rest of the World" at bounding box center [657, 377] width 214 height 24
click at [653, 378] on select "Select country... Rest of the World" at bounding box center [657, 377] width 214 height 24
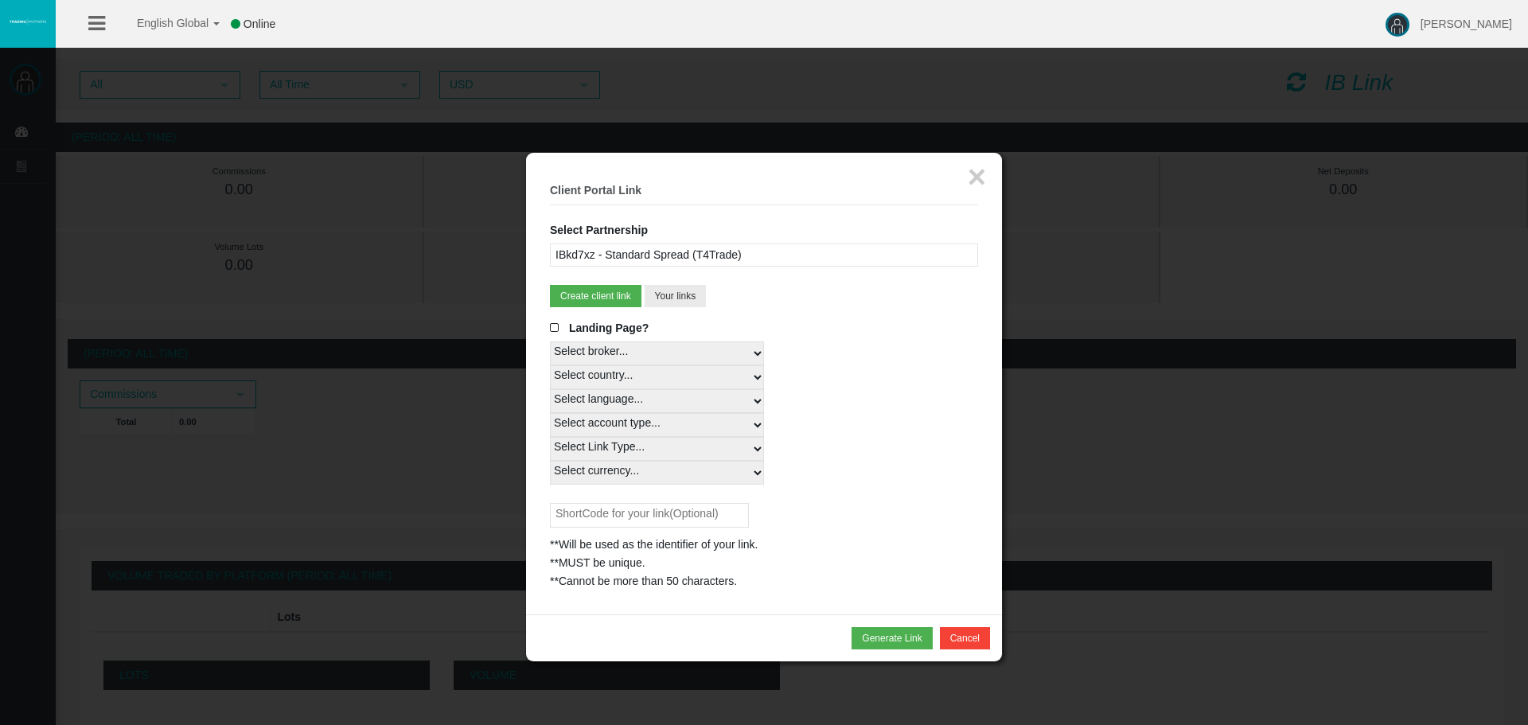
click at [653, 378] on select "Select country... Rest of the World" at bounding box center [657, 377] width 214 height 24
select select
click at [550, 365] on select "Select country... Rest of the World" at bounding box center [657, 377] width 214 height 24
click at [659, 403] on select "Select language... English Japanese Chinese Portuguese Spanish Czech German Fre…" at bounding box center [657, 401] width 214 height 24
select select
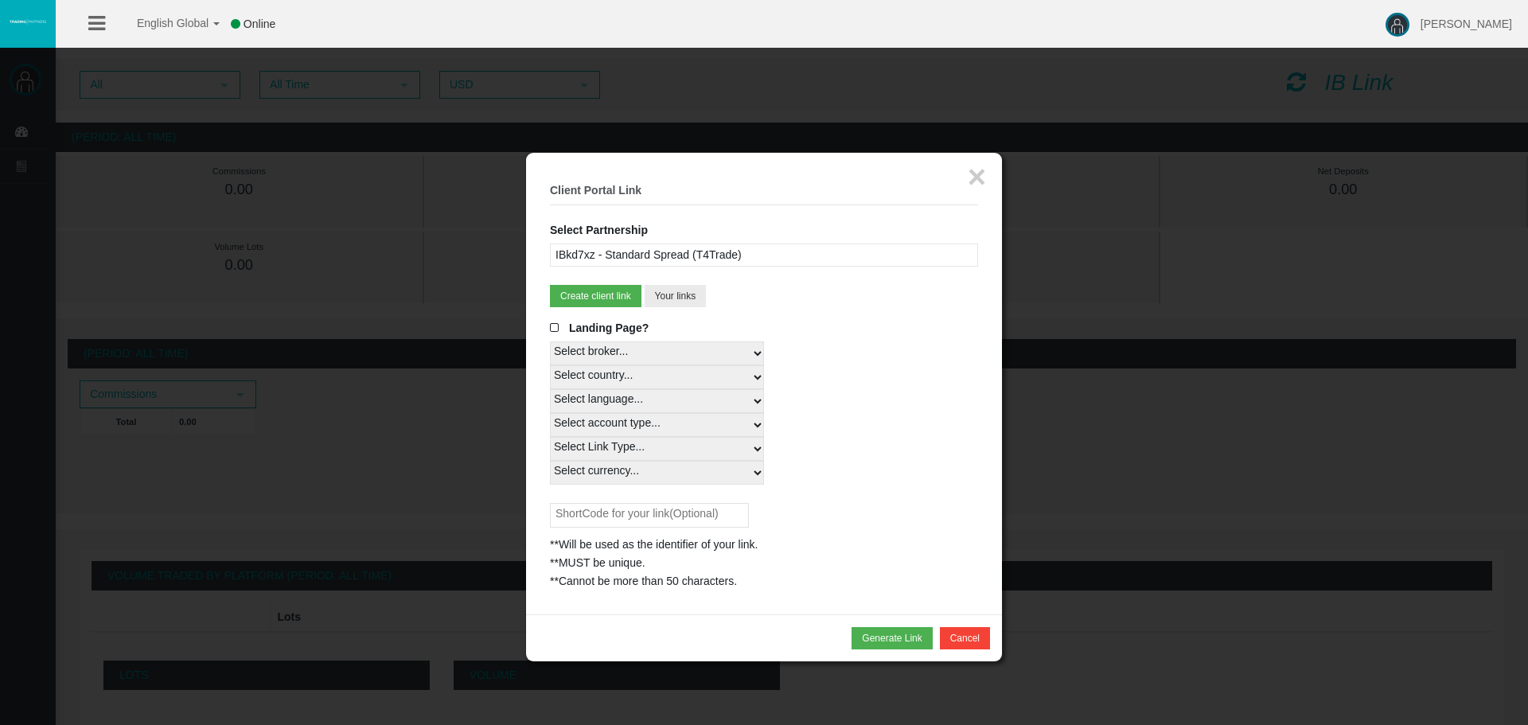
click at [550, 389] on select "Select language... English Japanese Chinese Portuguese Spanish Czech German Fre…" at bounding box center [657, 401] width 214 height 24
click at [658, 425] on select "Select account type... All Platforms Trade Copy MT4 LiveFloatingSpreadAccount M…" at bounding box center [657, 425] width 214 height 24
select select
click at [550, 413] on select "Select account type... All Platforms Trade Copy MT4 LiveFloatingSpreadAccount M…" at bounding box center [657, 425] width 214 height 24
click at [642, 449] on select "Select Link Type... Real" at bounding box center [657, 449] width 214 height 24
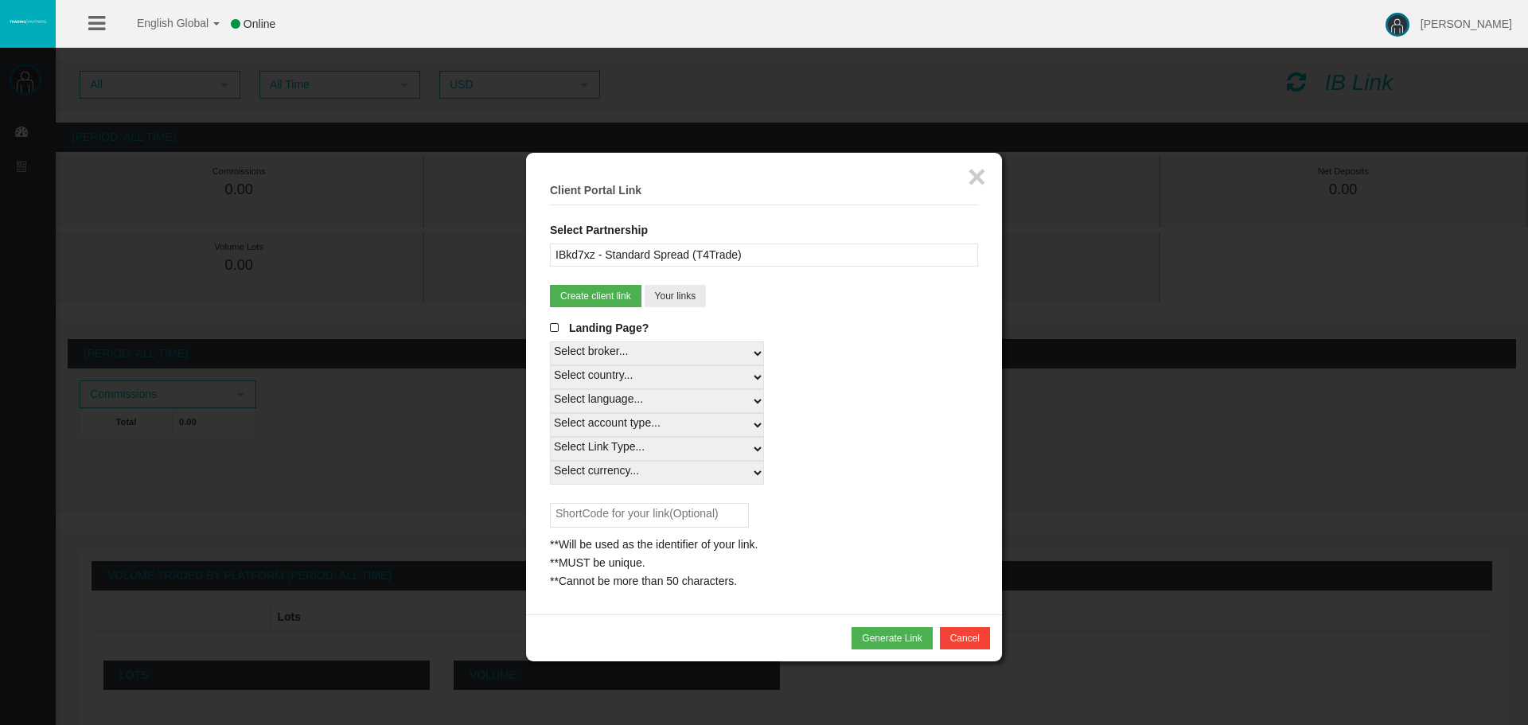
select select "Real"
click at [550, 437] on select "Select Link Type... Real" at bounding box center [657, 449] width 214 height 24
click at [657, 469] on select "Select currency... All Currencies" at bounding box center [657, 473] width 214 height 24
select select "All Currencies"
click at [550, 461] on select "Select currency... All Currencies" at bounding box center [657, 473] width 214 height 24
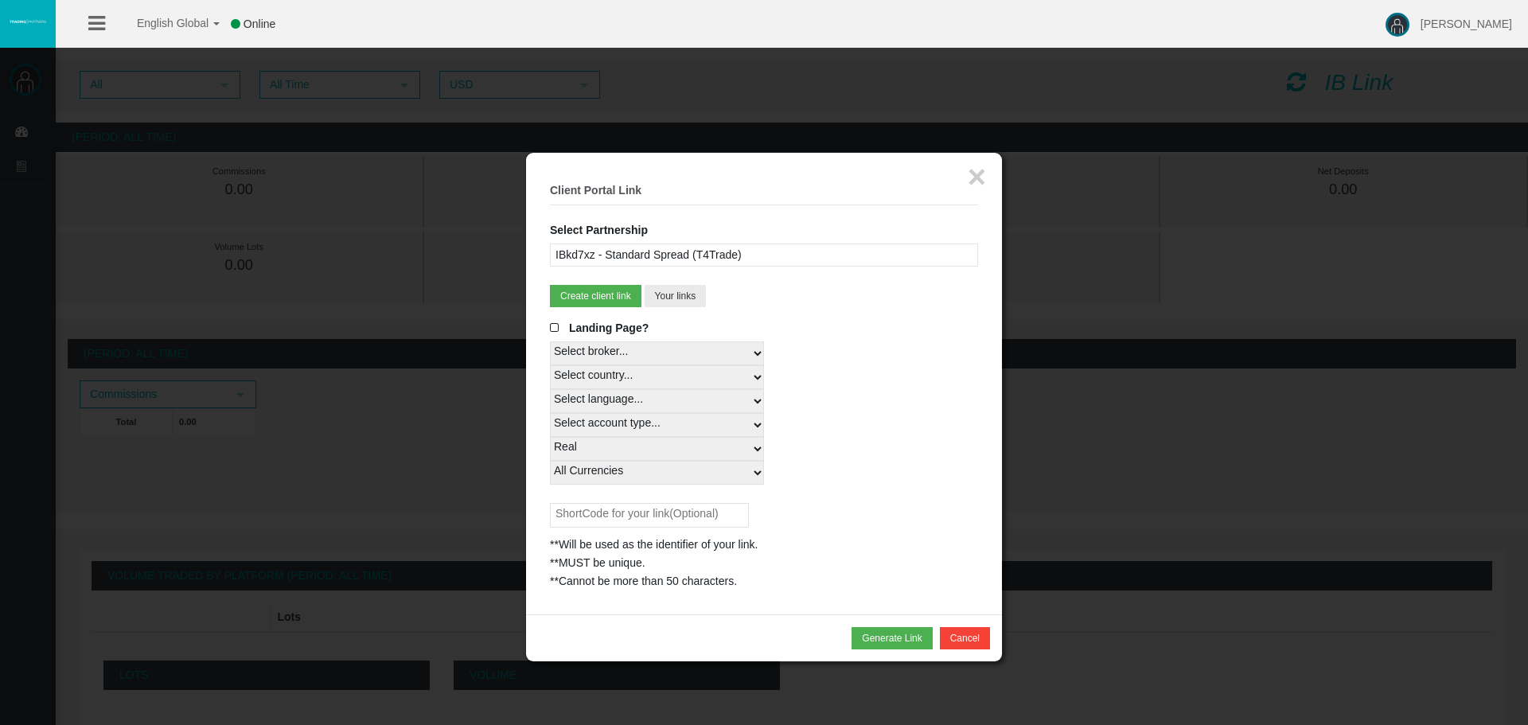
click at [652, 512] on input "text" at bounding box center [649, 515] width 199 height 25
type input "[PERSON_NAME]"
click at [908, 653] on div "Generate Link Cancel" at bounding box center [764, 637] width 476 height 47
click at [908, 644] on button "Generate Link" at bounding box center [891, 638] width 80 height 22
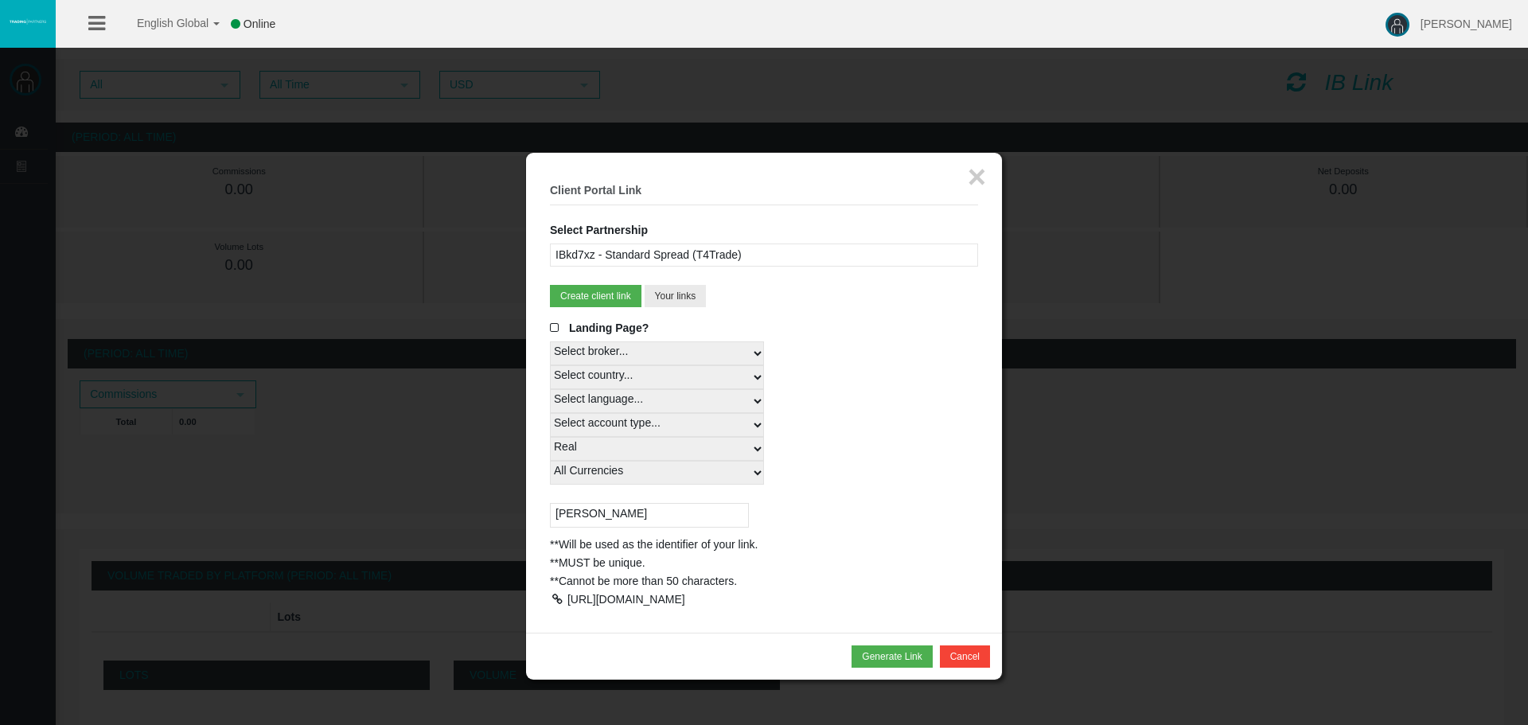
click at [556, 602] on div at bounding box center [557, 599] width 14 height 11
click at [547, 317] on div "× Client Portal Link Select Partnership IBkd7xz - Standard Spread (T4Trade) IBf…" at bounding box center [764, 393] width 476 height 480
click at [558, 321] on label "Landing Page?" at bounding box center [599, 328] width 99 height 18
click at [0, 0] on input "Landing Page?" at bounding box center [0, 0] width 0 height 0
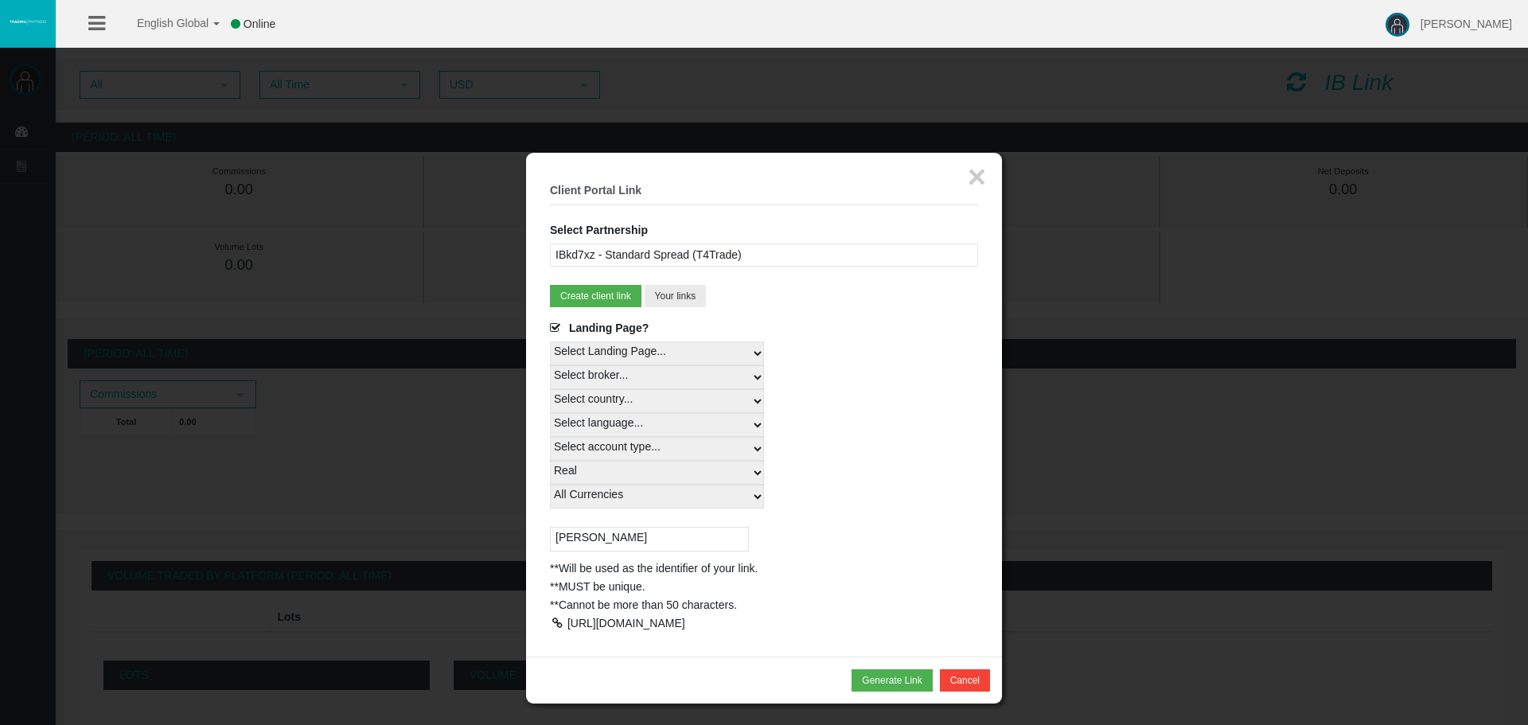
click at [601, 362] on select "Select Landing Page..." at bounding box center [657, 353] width 214 height 24
click at [550, 341] on select "Select Landing Page..." at bounding box center [657, 353] width 214 height 24
click at [618, 379] on select "Select broker... T4Trade" at bounding box center [657, 377] width 214 height 24
click at [614, 399] on select "Select country... Rest of the World" at bounding box center [657, 401] width 214 height 24
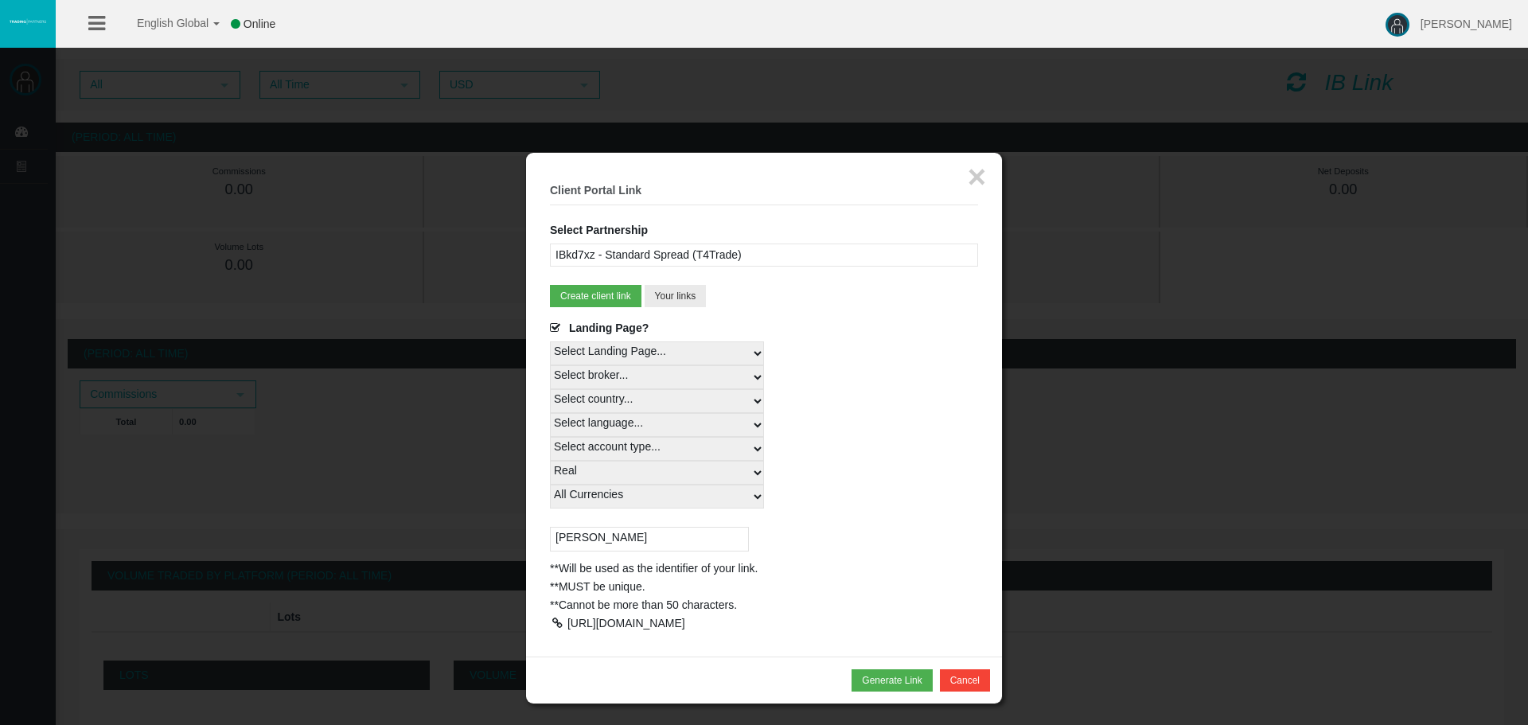
click at [614, 399] on select "Select country... Rest of the World" at bounding box center [657, 401] width 214 height 24
click at [606, 536] on input "[PERSON_NAME]" at bounding box center [649, 539] width 199 height 25
click at [909, 691] on button "Generate Link" at bounding box center [891, 680] width 80 height 22
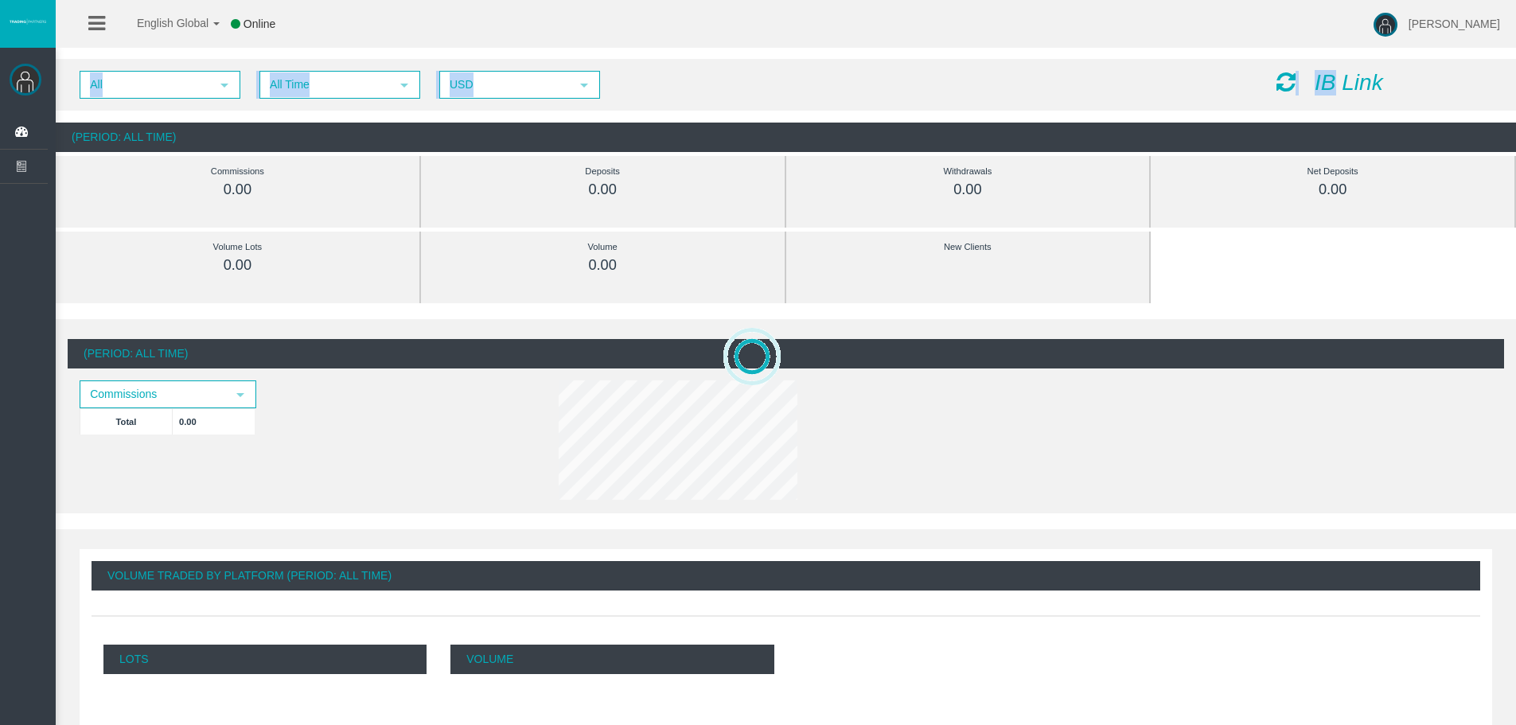
click at [1329, 70] on div "All select All Time select 5 USD select USD IB Link" at bounding box center [786, 85] width 1460 height 52
click at [1331, 76] on icon "IB Link" at bounding box center [1349, 82] width 68 height 25
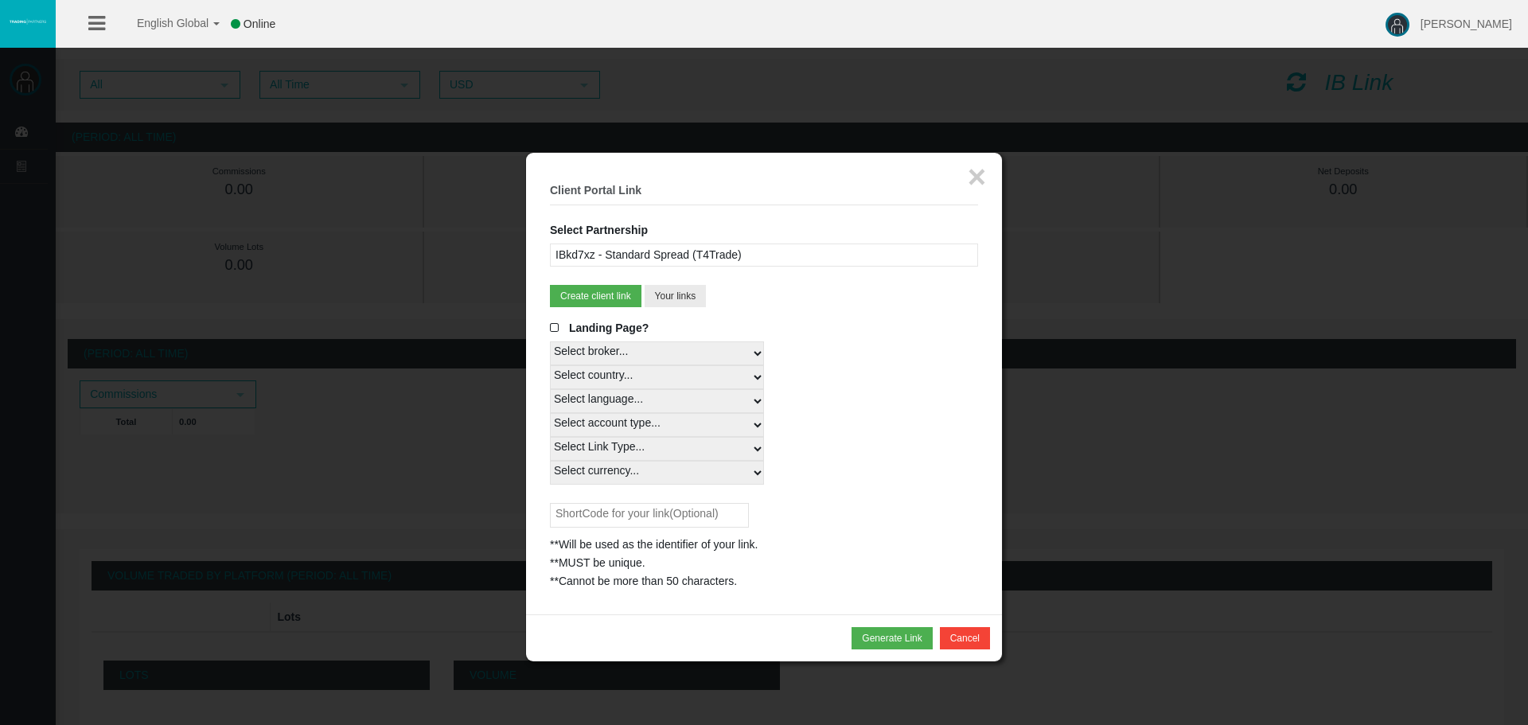
click at [637, 337] on label "Landing Page?" at bounding box center [599, 328] width 99 height 18
click at [0, 0] on input "Landing Page?" at bounding box center [0, 0] width 0 height 0
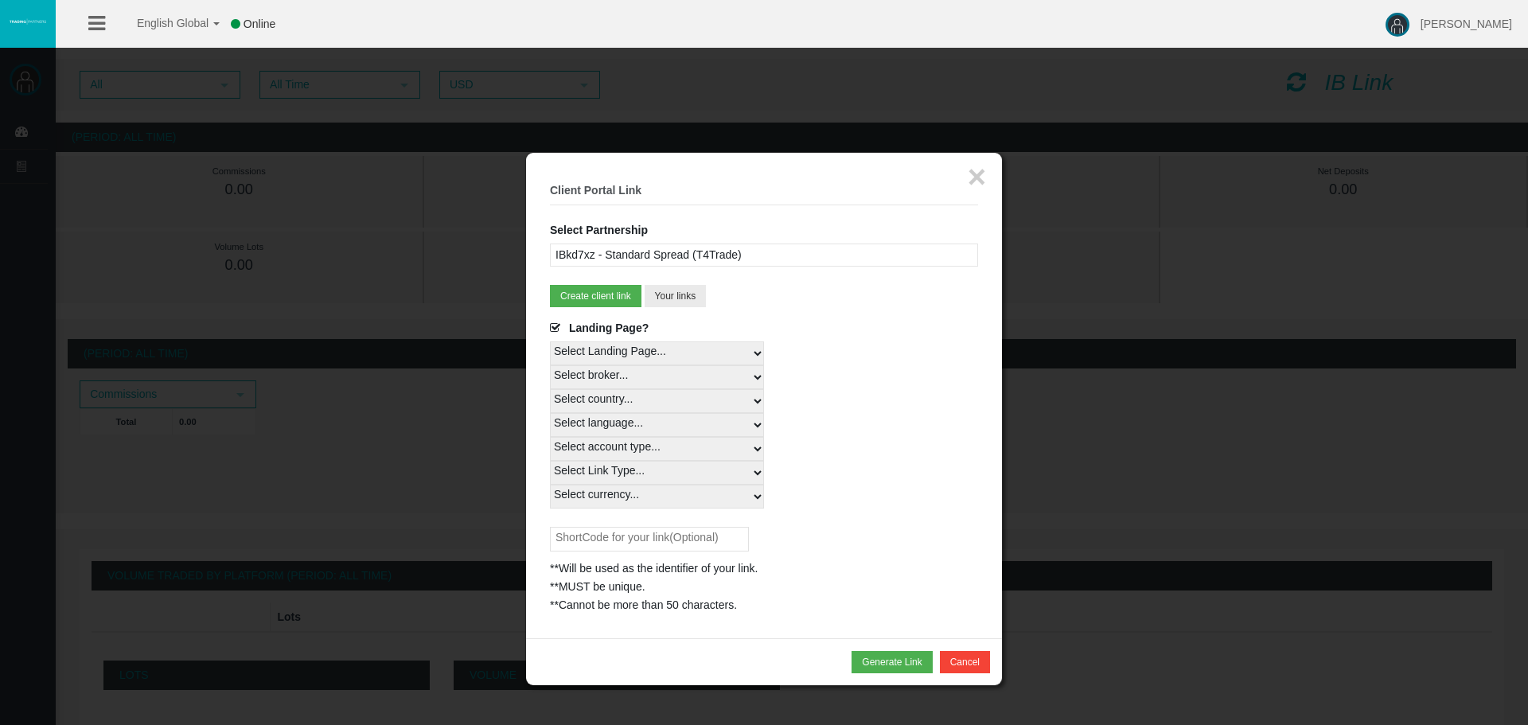
click at [631, 331] on span "Landing Page?" at bounding box center [609, 327] width 80 height 13
click at [0, 0] on input "Landing Page?" at bounding box center [0, 0] width 0 height 0
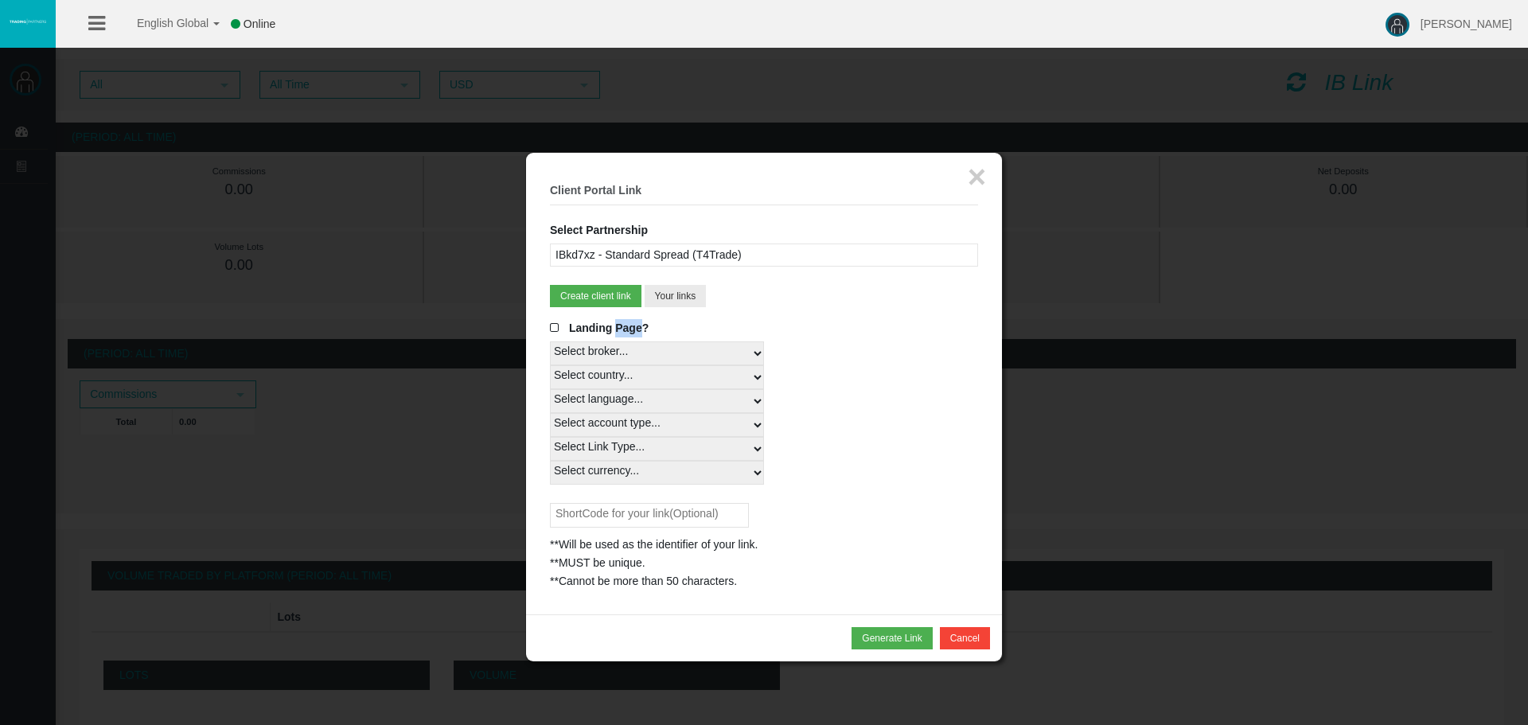
click at [631, 331] on span "Landing Page?" at bounding box center [609, 327] width 80 height 13
click at [0, 0] on input "Landing Page?" at bounding box center [0, 0] width 0 height 0
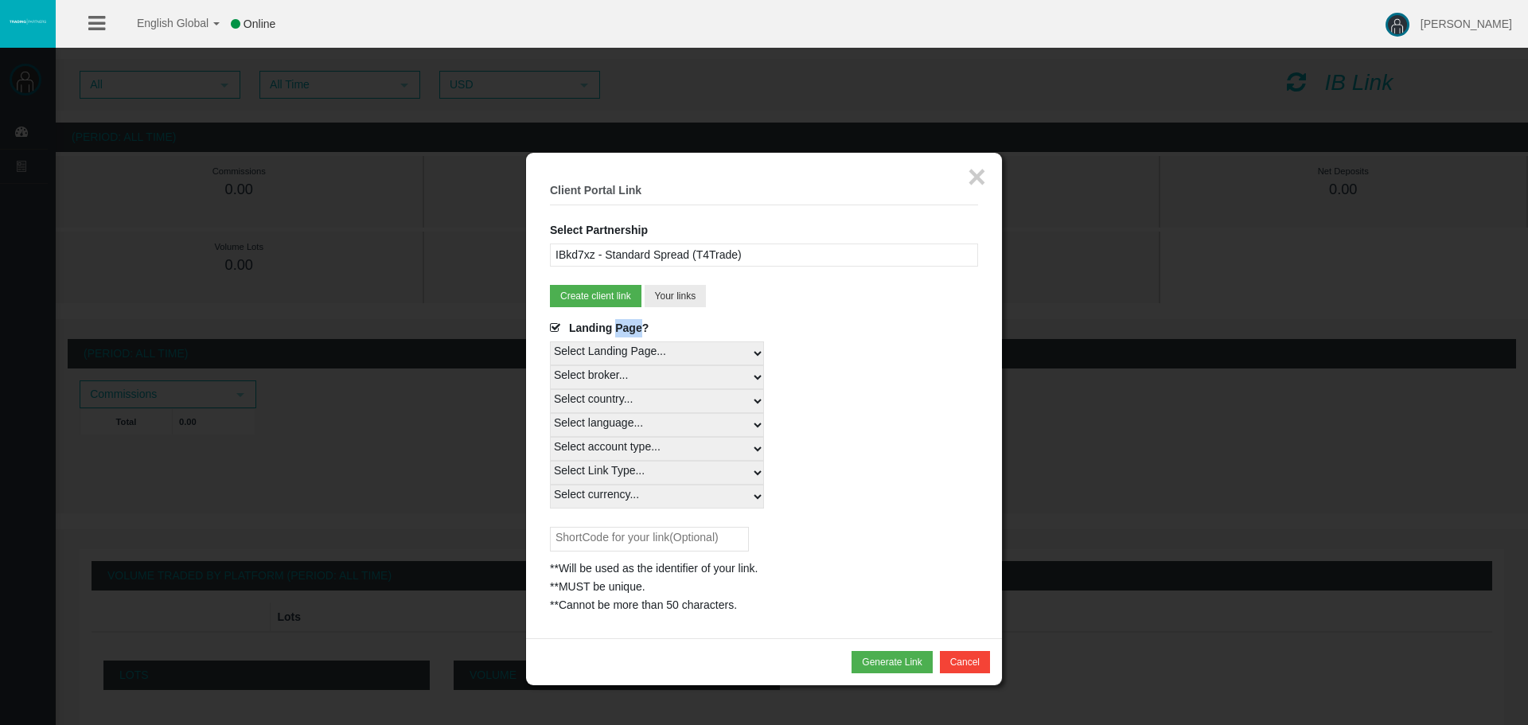
drag, startPoint x: 633, startPoint y: 335, endPoint x: 644, endPoint y: 350, distance: 18.3
click at [644, 350] on select "Select Landing Page..." at bounding box center [657, 353] width 214 height 24
click at [550, 341] on select "Select Landing Page..." at bounding box center [657, 353] width 214 height 24
click at [649, 379] on select "Select broker... T4Trade" at bounding box center [657, 377] width 214 height 24
click at [754, 435] on select "Select language... English Japanese Chinese Portuguese Spanish Czech German Fre…" at bounding box center [657, 425] width 214 height 24
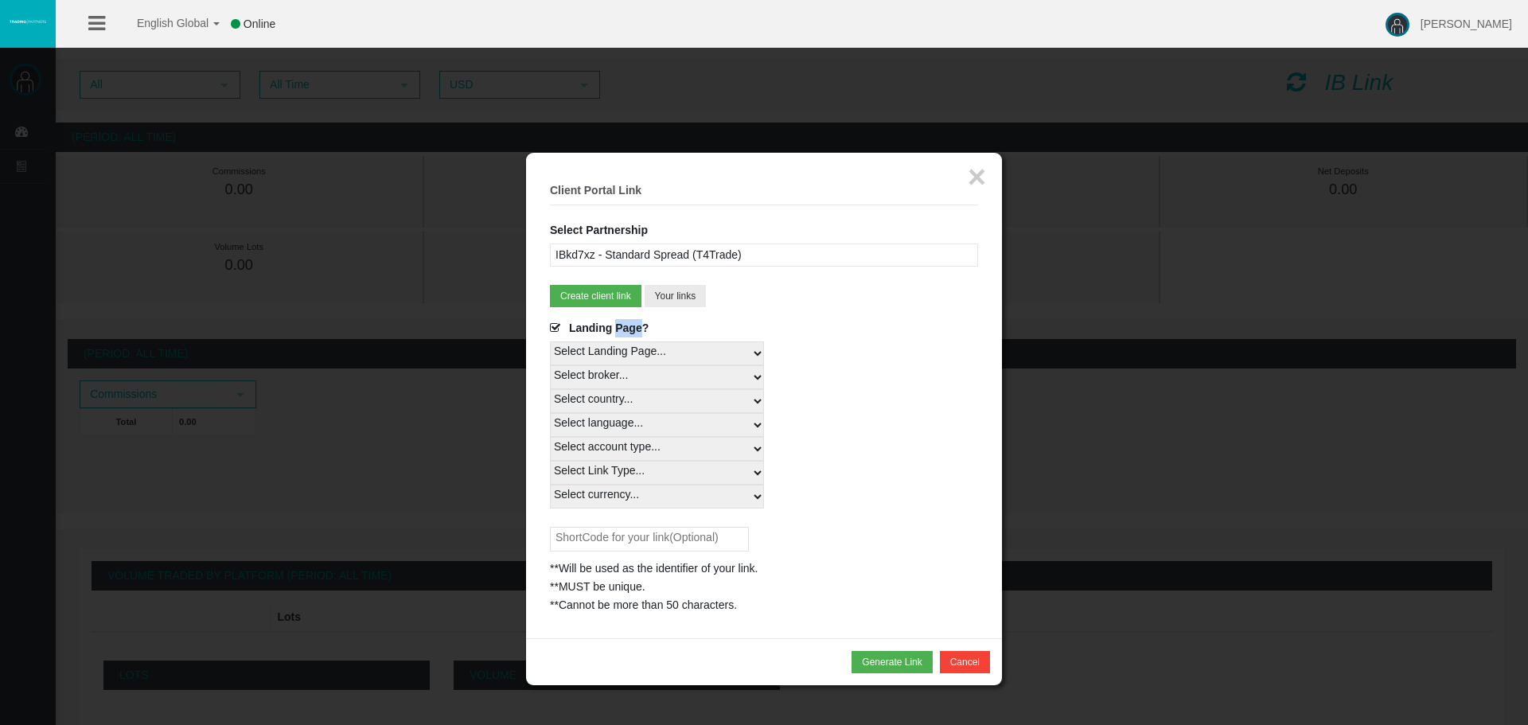
select select
click at [550, 413] on select "Select language... English Japanese Chinese Portuguese Spanish Czech German Fre…" at bounding box center [657, 425] width 214 height 24
click at [671, 394] on select "Select country... Rest of the World" at bounding box center [657, 401] width 214 height 24
select select
click at [550, 389] on select "Select country... Rest of the World" at bounding box center [657, 401] width 214 height 24
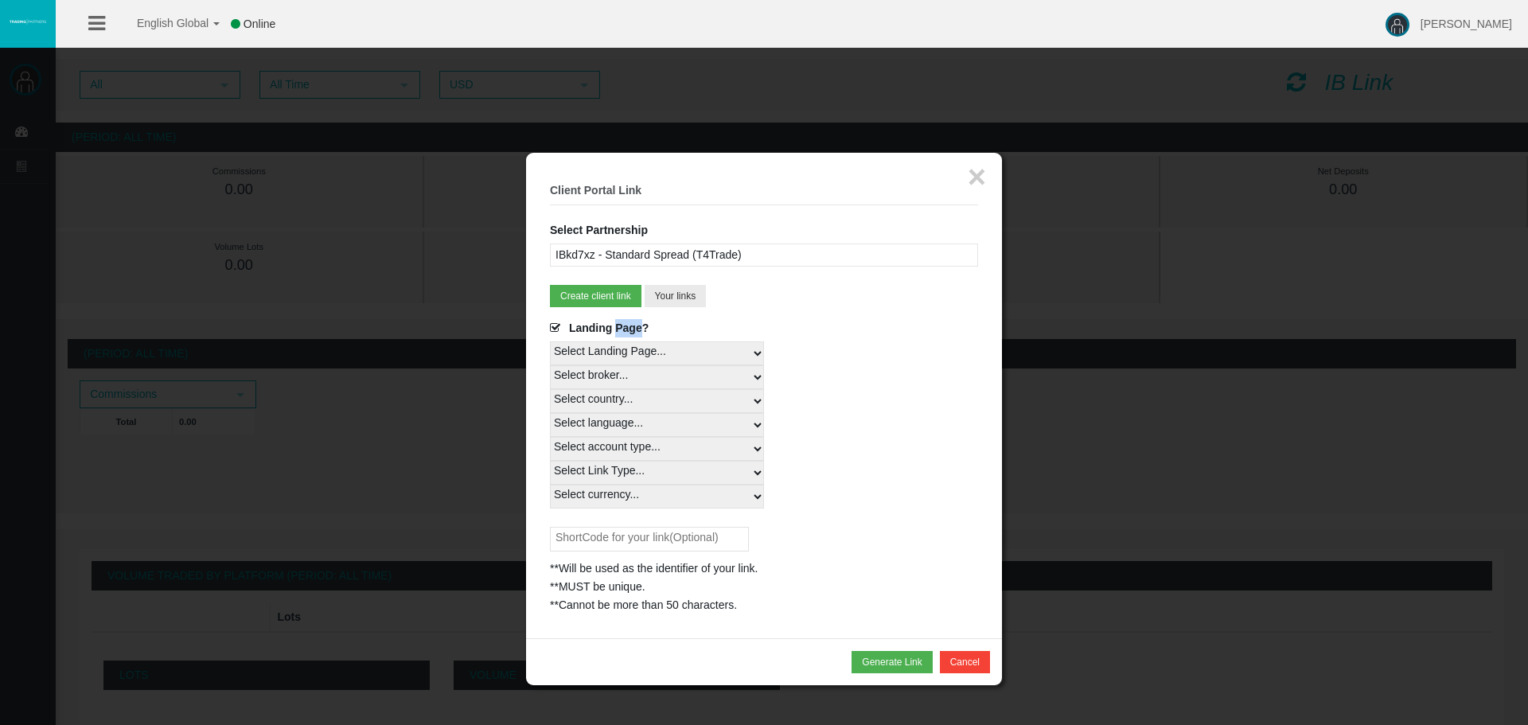
click at [652, 466] on select "Select Link Type..." at bounding box center [657, 473] width 214 height 24
click at [656, 433] on select "Select language... English Japanese Chinese Portuguese Spanish Czech German Fre…" at bounding box center [657, 425] width 214 height 24
click at [550, 413] on select "Select language... English Japanese Chinese Portuguese Spanish Czech German Fre…" at bounding box center [657, 425] width 214 height 24
click at [654, 450] on select "Select account type... All Platforms Trade Copy MT4 LiveFloatingSpreadAccount M…" at bounding box center [657, 449] width 214 height 24
select select
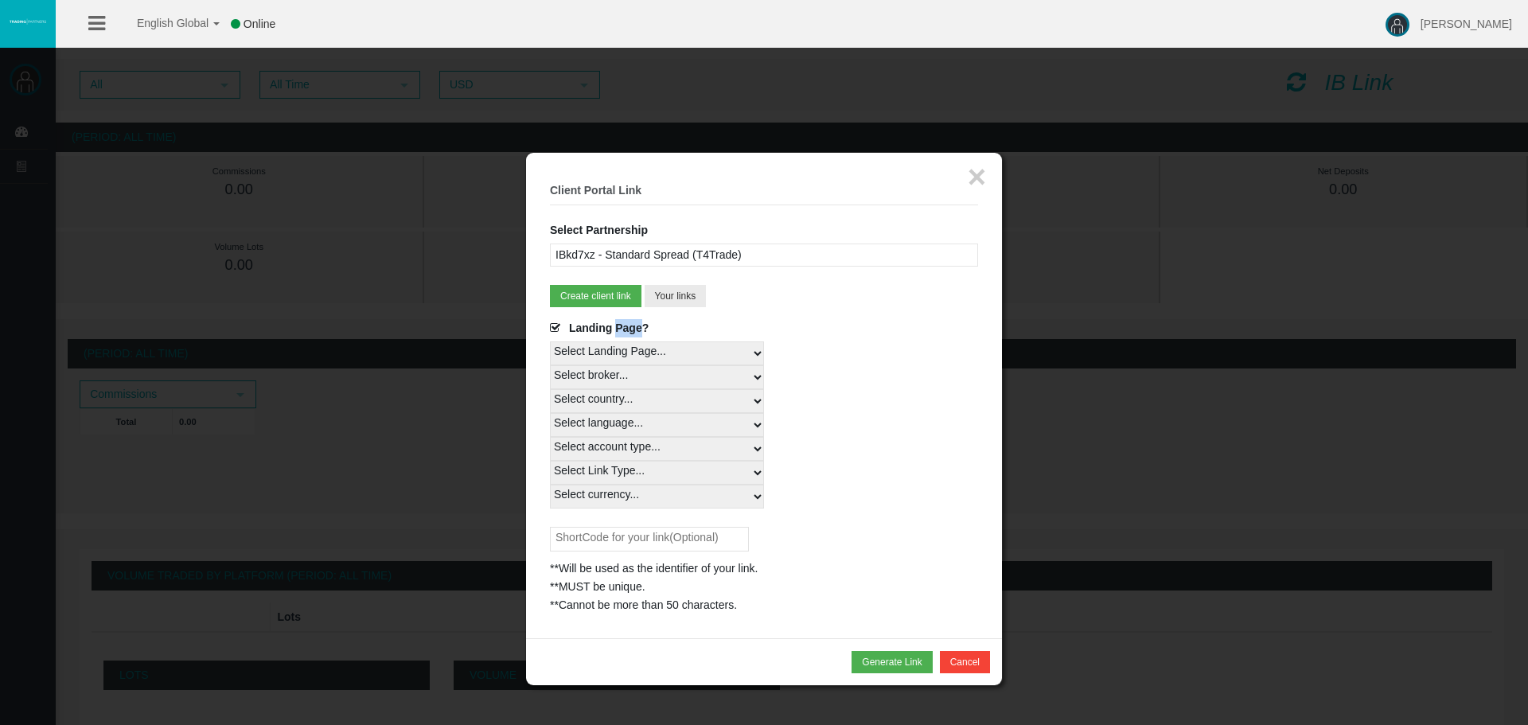
click at [550, 437] on select "Select account type... All Platforms Trade Copy MT4 LiveFloatingSpreadAccount M…" at bounding box center [657, 449] width 214 height 24
click at [643, 478] on select "Select Link Type... Real" at bounding box center [657, 473] width 214 height 24
select select "Real"
click at [550, 461] on select "Select Link Type... Real" at bounding box center [657, 473] width 214 height 24
click at [657, 493] on select "Select currency... All Currencies" at bounding box center [657, 497] width 214 height 24
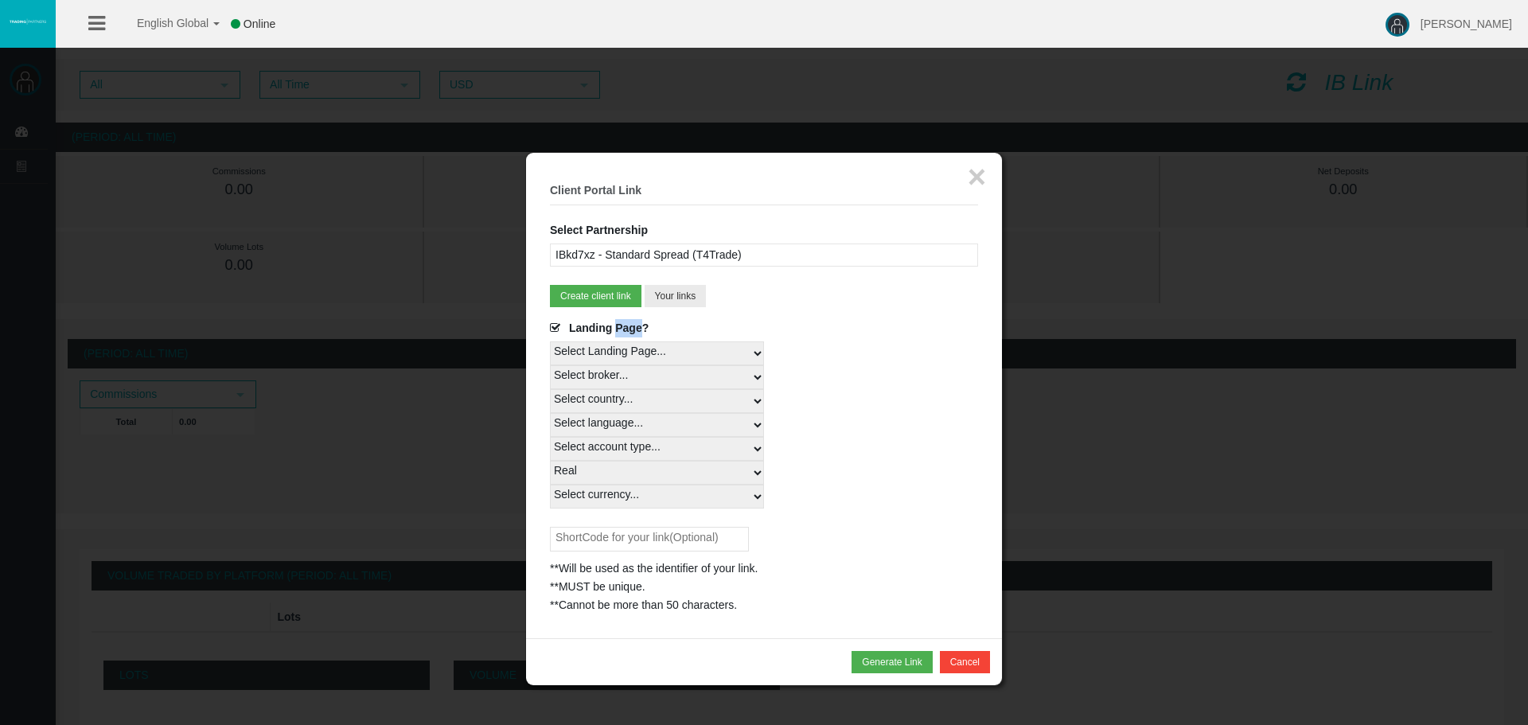
select select "All Currencies"
click at [550, 485] on select "Select currency... All Currencies" at bounding box center [657, 497] width 214 height 24
click at [659, 534] on input "text" at bounding box center [649, 539] width 199 height 25
type input "spiros"
click at [900, 681] on div "Generate Link Cancel" at bounding box center [764, 661] width 476 height 47
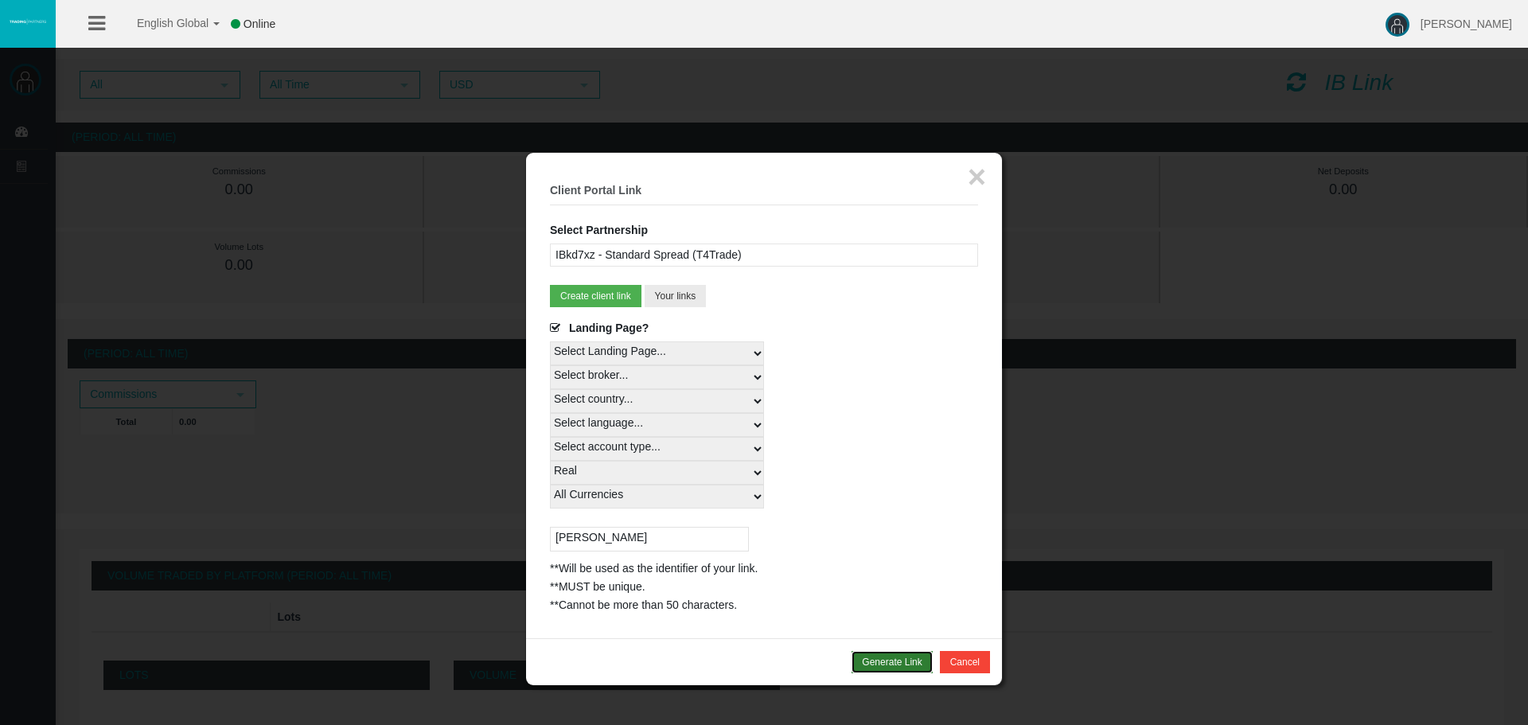
click at [898, 671] on button "Generate Link" at bounding box center [891, 662] width 80 height 22
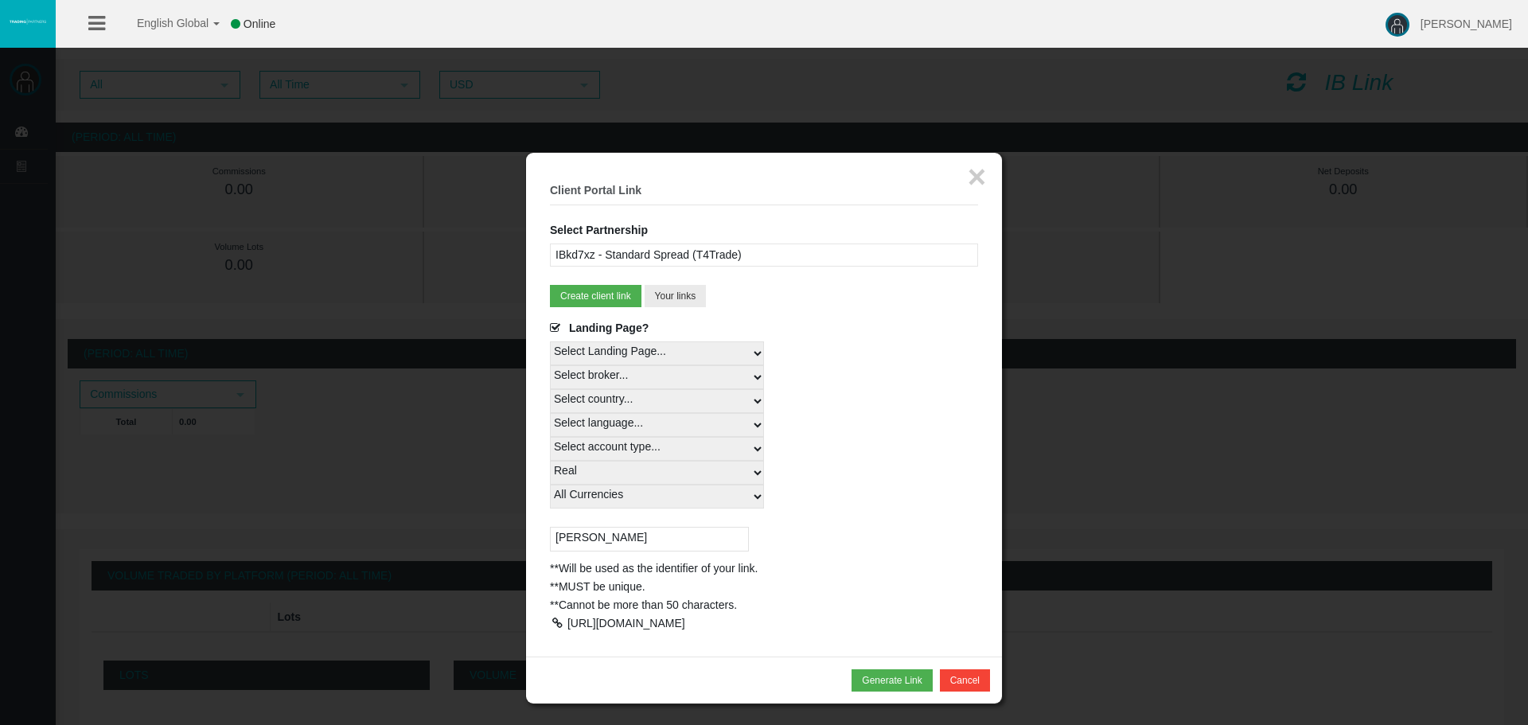
click at [552, 617] on div at bounding box center [557, 622] width 14 height 11
click at [968, 176] on button "×" at bounding box center [977, 177] width 18 height 32
